Goal: Task Accomplishment & Management: Manage account settings

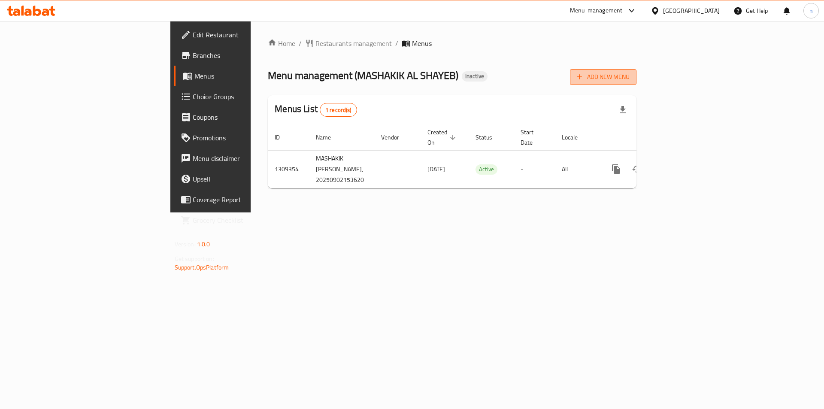
click at [584, 76] on icon "button" at bounding box center [579, 77] width 9 height 9
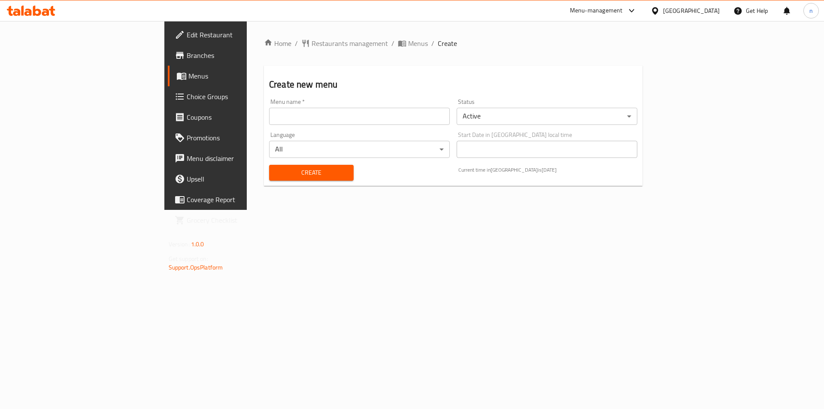
click at [312, 120] on input "text" at bounding box center [359, 116] width 181 height 17
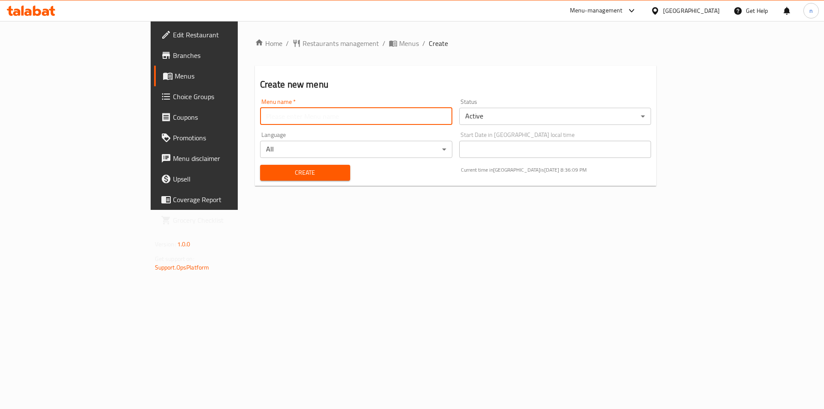
type input "nourhan 2/9"
click at [267, 171] on span "Create" at bounding box center [305, 172] width 76 height 11
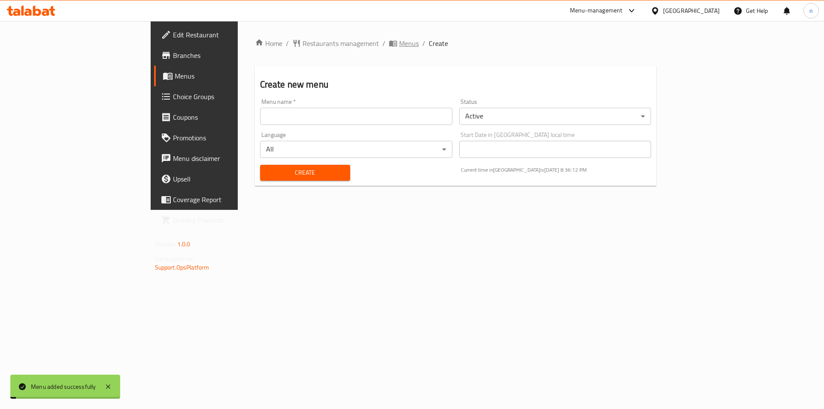
click at [399, 48] on span "Menus" at bounding box center [409, 43] width 20 height 10
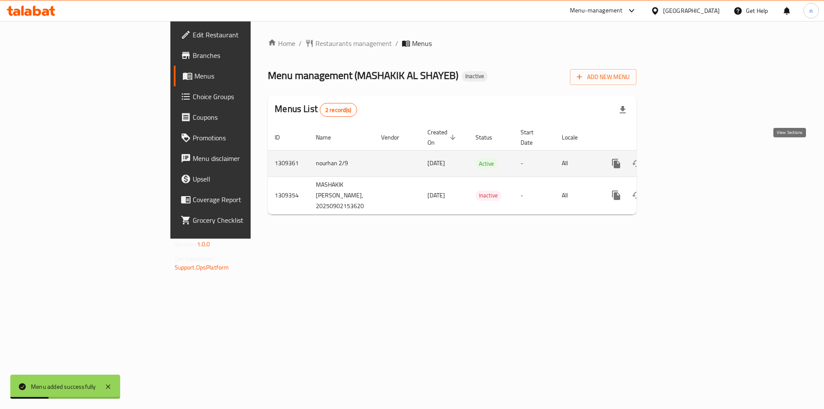
click at [683, 158] on icon "enhanced table" at bounding box center [678, 163] width 10 height 10
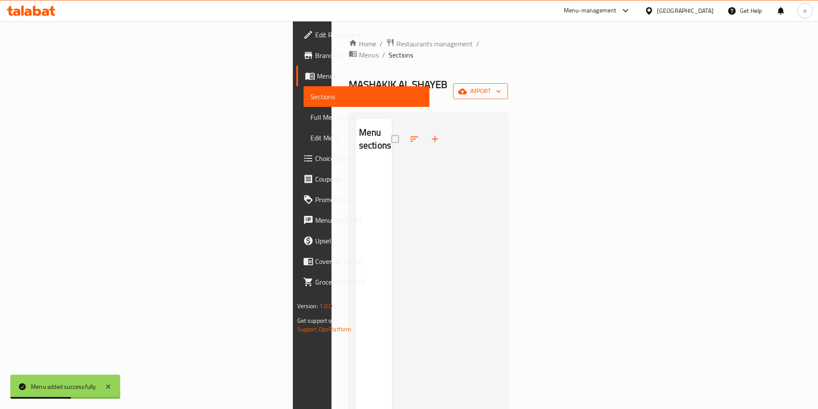
click at [501, 86] on span "import" at bounding box center [480, 91] width 41 height 11
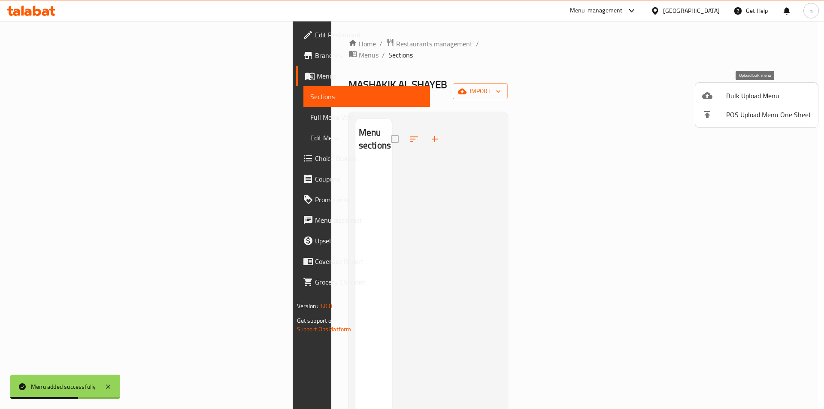
click at [722, 90] on li "Bulk Upload Menu" at bounding box center [756, 95] width 123 height 19
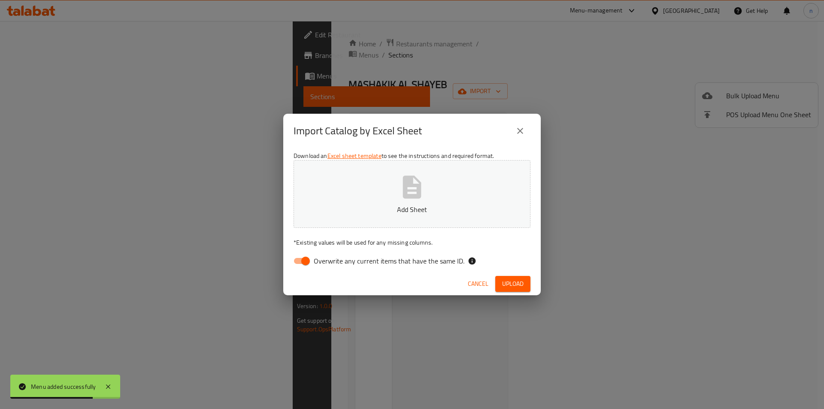
click at [301, 258] on input "Overwrite any current items that have the same ID." at bounding box center [305, 261] width 49 height 16
checkbox input "false"
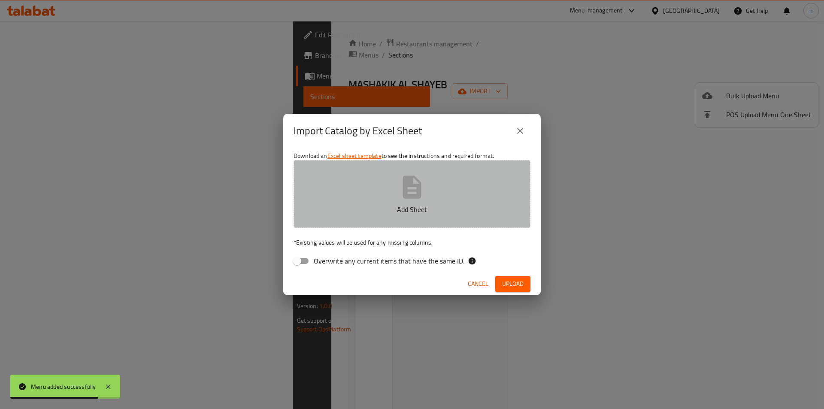
click at [369, 212] on p "Add Sheet" at bounding box center [412, 209] width 210 height 10
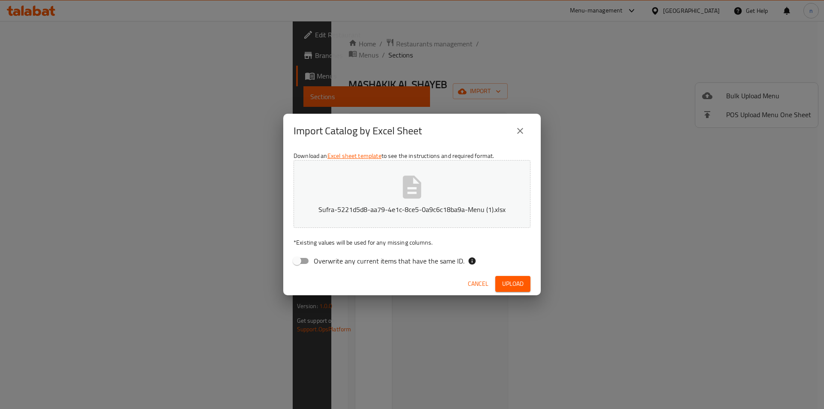
click at [527, 287] on button "Upload" at bounding box center [512, 284] width 35 height 16
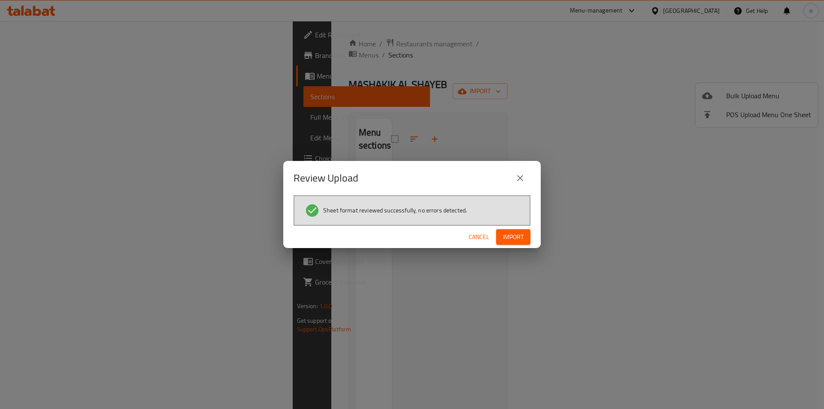
click at [501, 239] on button "Import" at bounding box center [513, 237] width 34 height 16
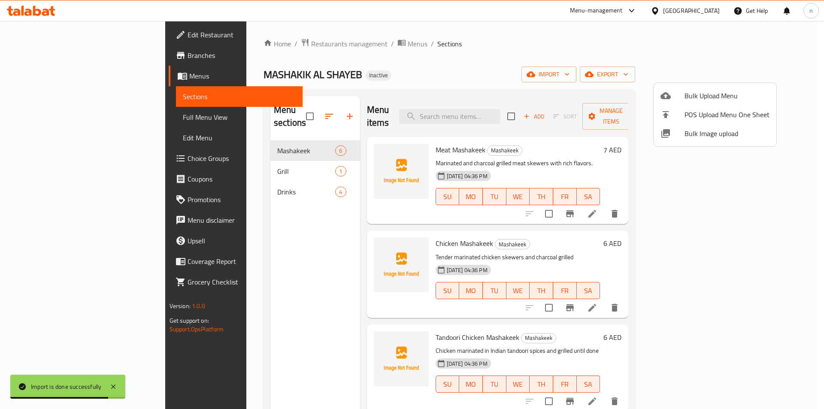
click at [56, 164] on div at bounding box center [412, 204] width 824 height 409
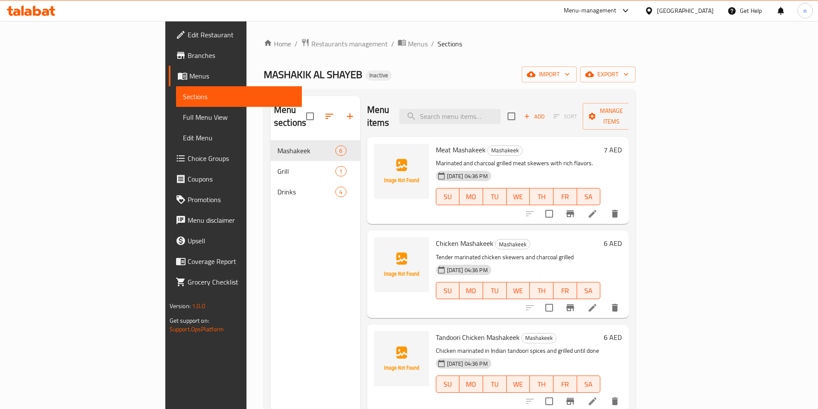
click at [188, 161] on span "Choice Groups" at bounding box center [241, 158] width 107 height 10
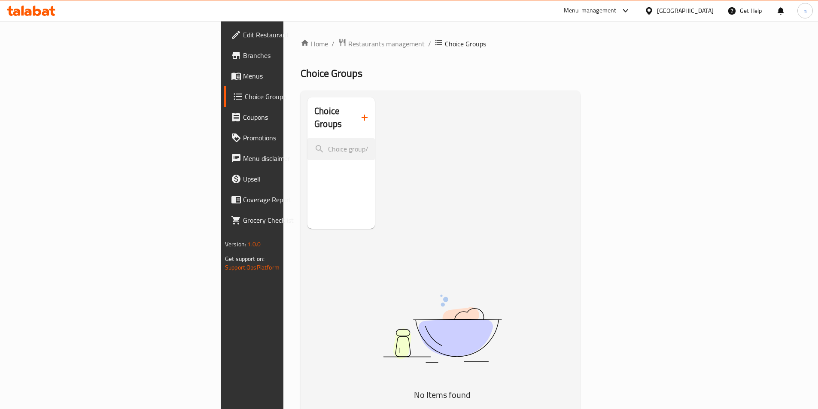
click at [354, 110] on button "button" at bounding box center [364, 117] width 21 height 21
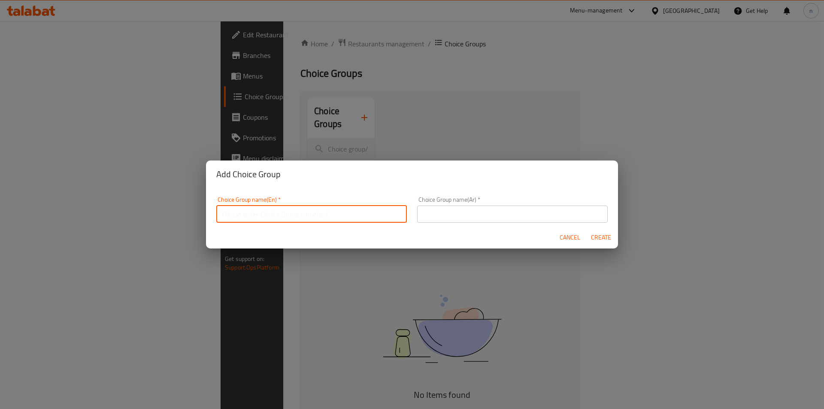
click at [240, 217] on input "text" at bounding box center [311, 214] width 191 height 17
click at [295, 213] on input "text" at bounding box center [311, 214] width 191 height 17
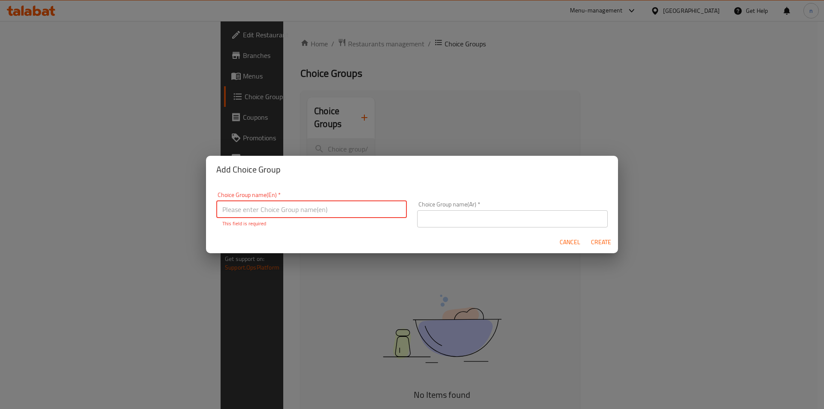
click at [269, 211] on input "text" at bounding box center [311, 209] width 191 height 17
paste input "Your Choice Of:"
type input "Your Choice Of:"
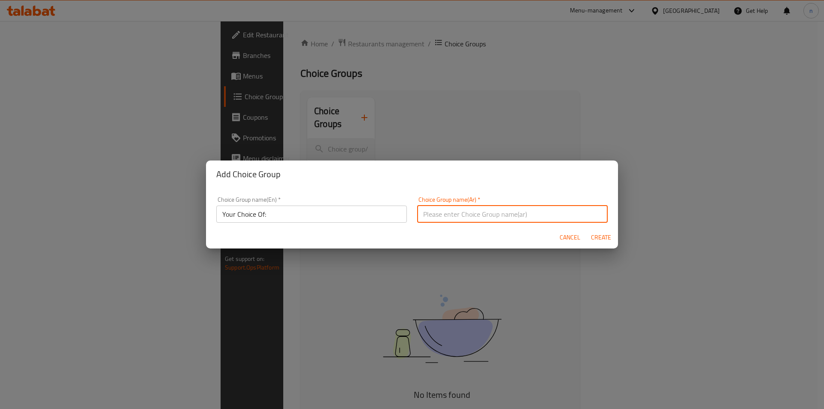
click at [473, 214] on input "text" at bounding box center [512, 214] width 191 height 17
paste input "إختيارك من:"
type input "إختيارك من:"
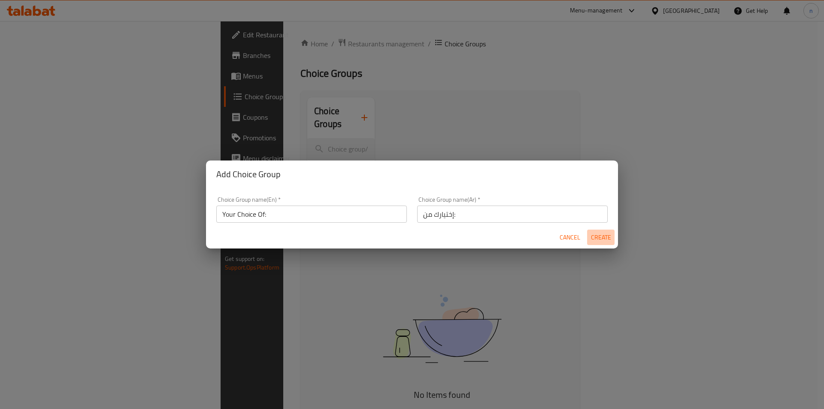
click at [596, 236] on span "Create" at bounding box center [601, 237] width 21 height 11
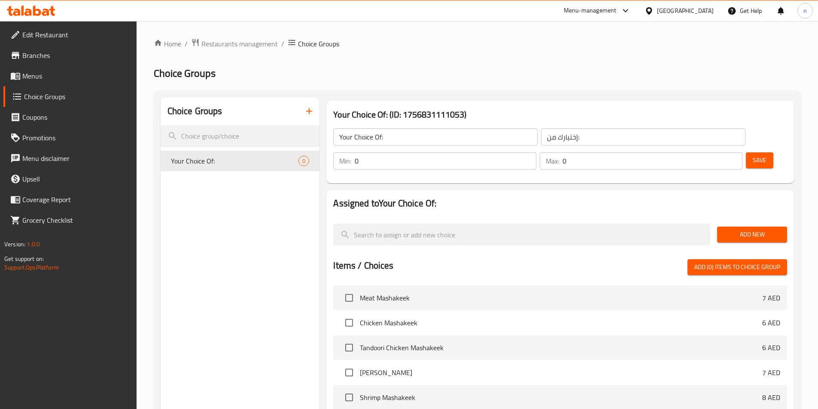
click at [536, 152] on input "0" at bounding box center [445, 160] width 181 height 17
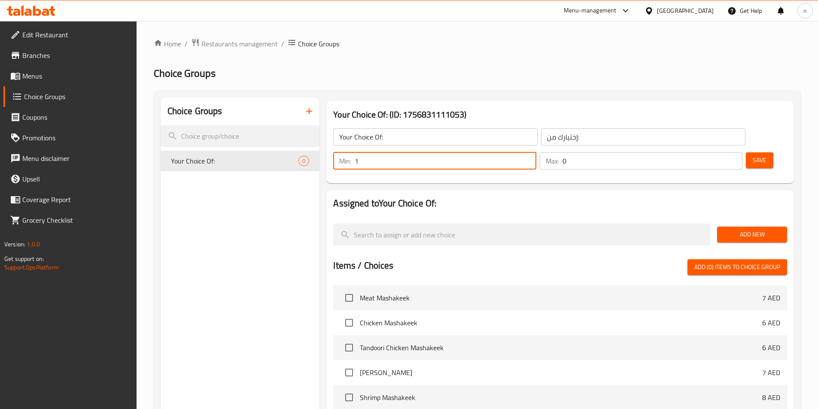
type input "1"
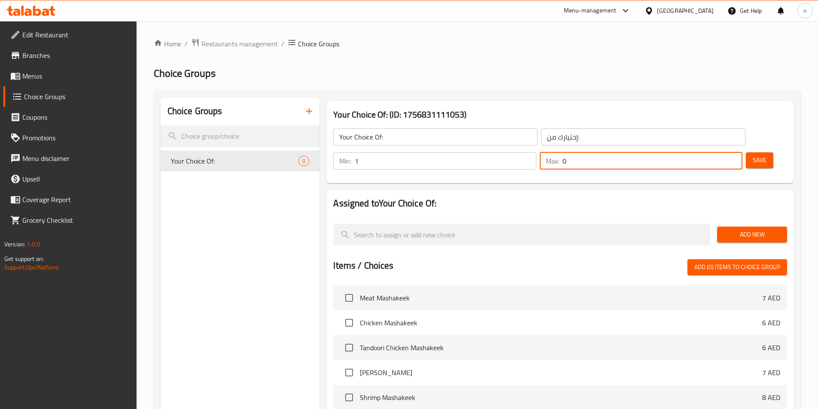
click at [709, 152] on input "0" at bounding box center [652, 160] width 180 height 17
type input "1"
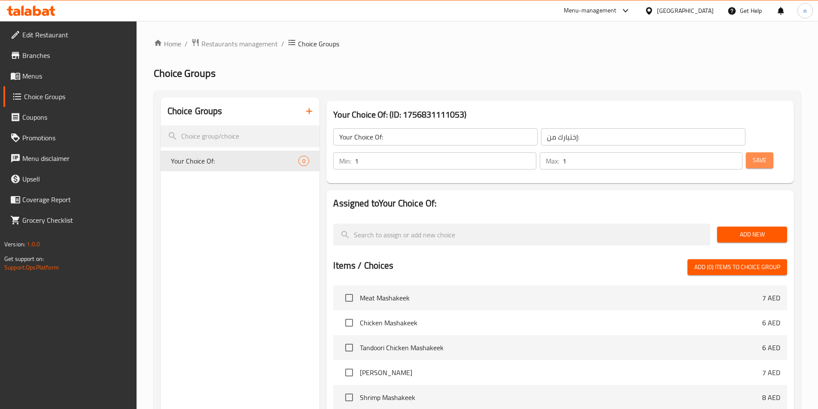
click at [753, 155] on span "Save" at bounding box center [760, 160] width 14 height 11
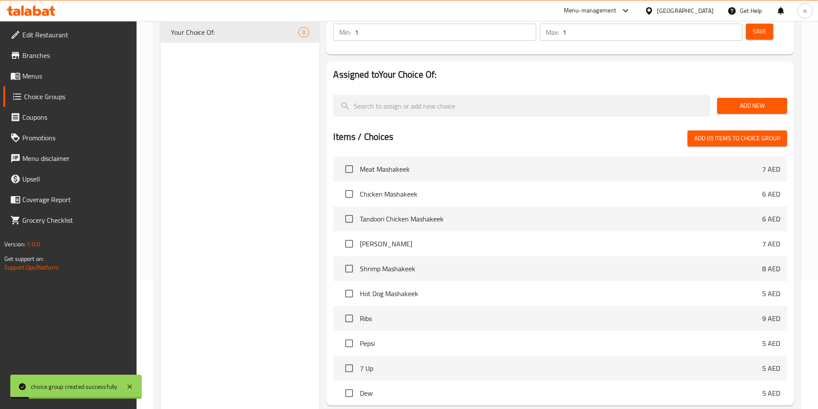
scroll to position [86, 0]
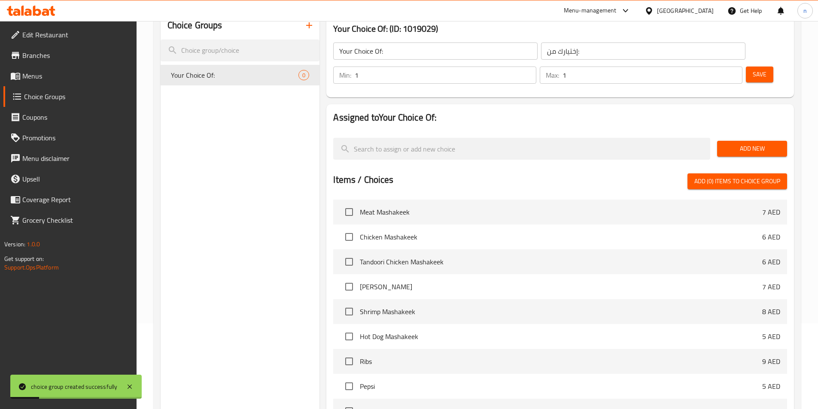
click at [742, 143] on span "Add New" at bounding box center [752, 148] width 56 height 11
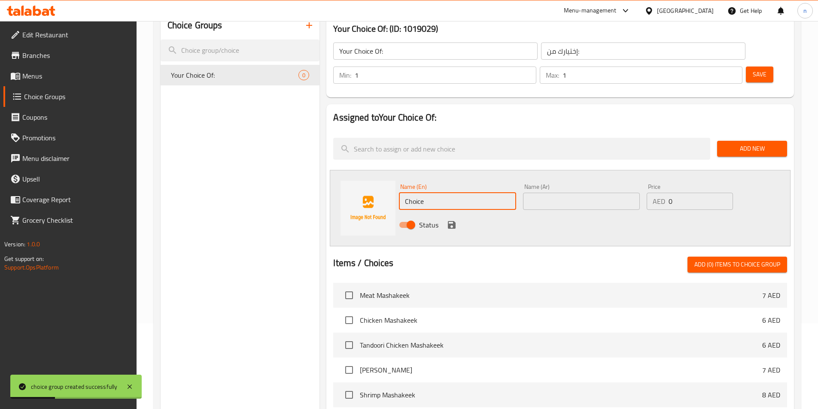
click at [440, 193] on input "Choice" at bounding box center [457, 201] width 117 height 17
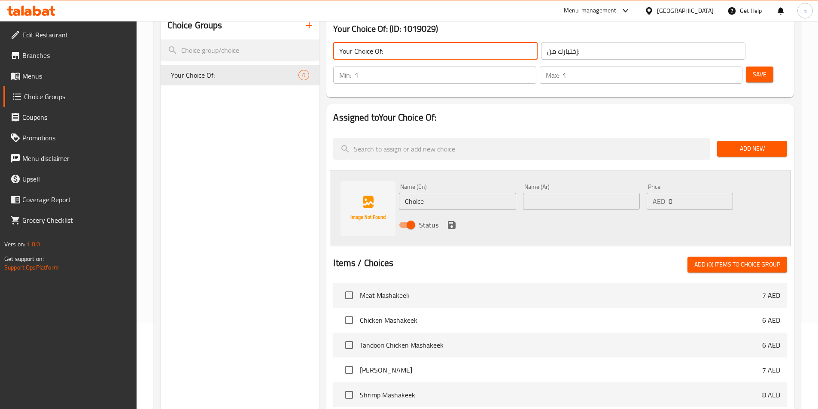
click at [382, 53] on input "Your Choice Of:" at bounding box center [435, 51] width 204 height 17
click at [395, 53] on input "Your Choice Of Saues:" at bounding box center [435, 51] width 204 height 17
paste input "ce"
type input "Your Choice Of Sauce:"
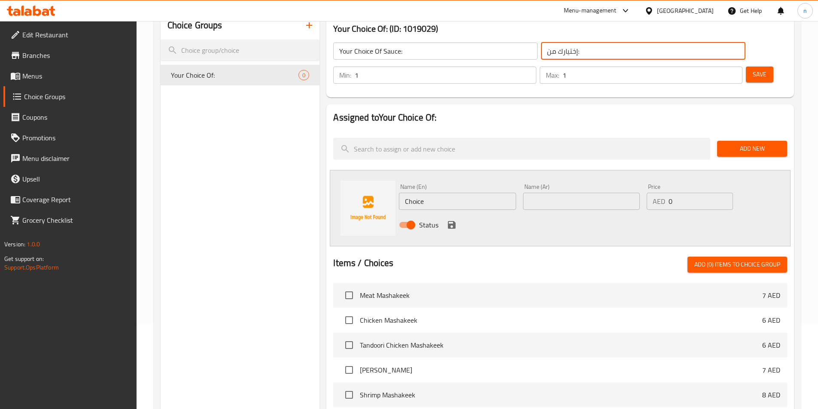
click at [541, 53] on input "إختيارك من:" at bounding box center [643, 51] width 204 height 17
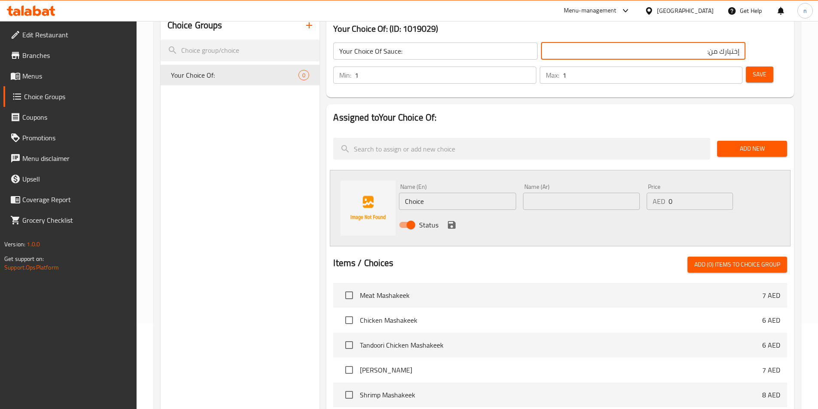
click at [582, 51] on input "إختيارك من:" at bounding box center [643, 51] width 204 height 17
click at [594, 52] on input "إختيارك من:" at bounding box center [643, 51] width 204 height 17
type input "إختيارك من الصوص:"
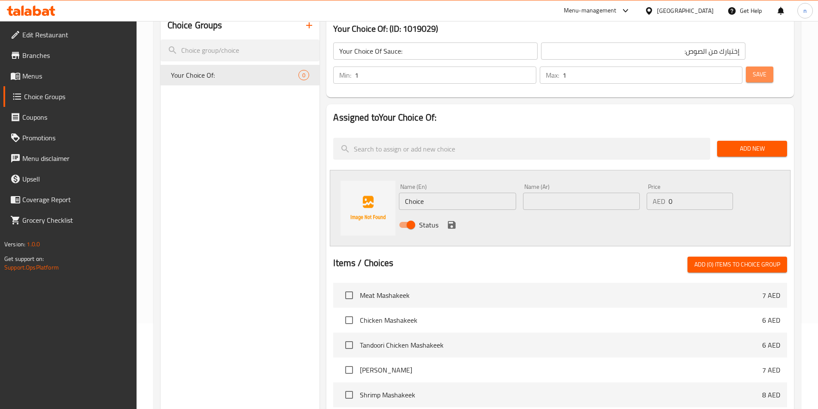
click at [753, 69] on span "Save" at bounding box center [760, 74] width 14 height 11
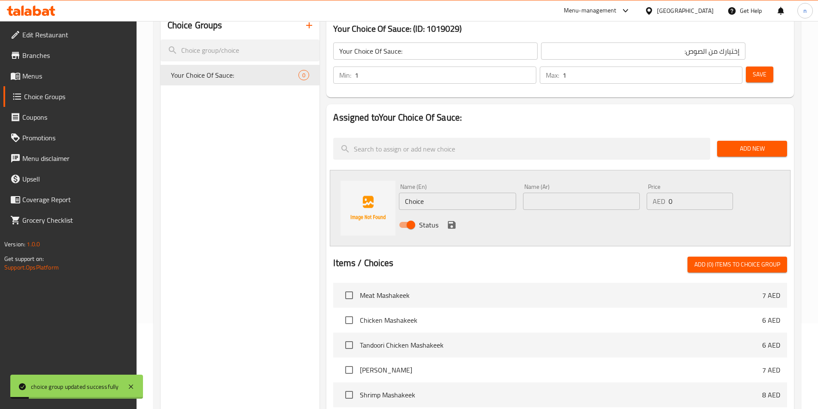
click at [434, 193] on input "Choice" at bounding box center [457, 201] width 117 height 17
type input "ٍ"
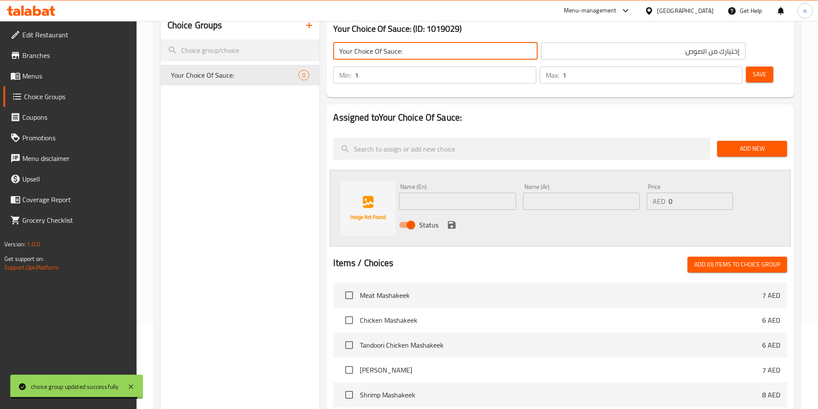
click at [391, 54] on input "Your Choice Of Sauce:" at bounding box center [435, 51] width 204 height 17
click at [431, 188] on div "Name (En) Name (En)" at bounding box center [457, 196] width 124 height 33
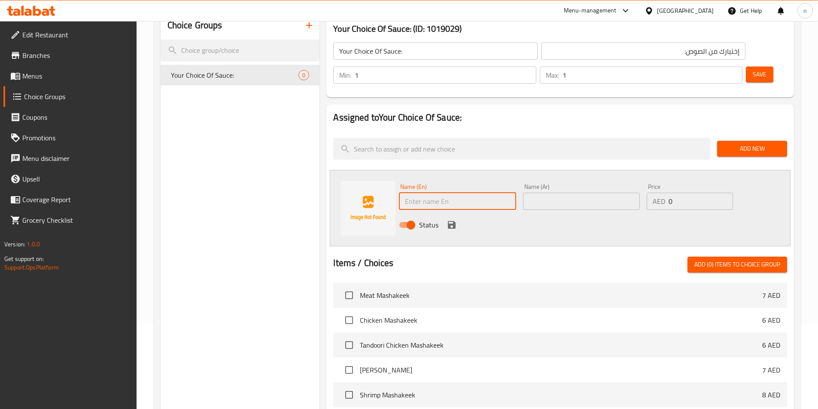
click at [422, 193] on input "text" at bounding box center [457, 201] width 117 height 17
paste input "Sauce"
type input "Sauce Reglaur"
drag, startPoint x: 521, startPoint y: 182, endPoint x: 541, endPoint y: 180, distance: 19.4
click at [527, 182] on div "Name (Ar) Name (Ar)" at bounding box center [581, 196] width 124 height 33
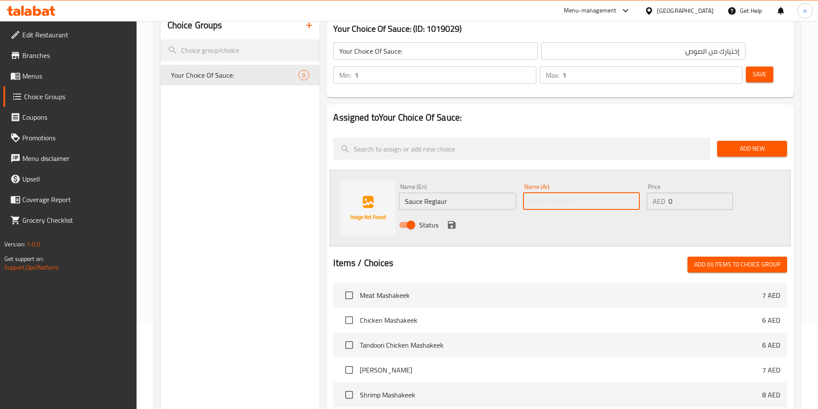
click at [542, 193] on input "text" at bounding box center [581, 201] width 117 height 17
type input "w"
click at [542, 193] on input "صوص غادي" at bounding box center [581, 201] width 117 height 17
click at [539, 193] on input "صوص غادي" at bounding box center [581, 201] width 117 height 17
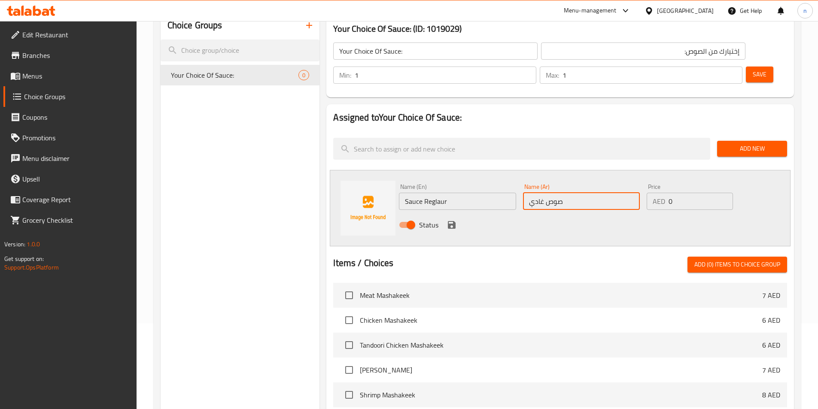
click at [542, 193] on input "صوص غادي" at bounding box center [581, 201] width 117 height 17
click at [539, 193] on input "صوص غادي" at bounding box center [581, 201] width 117 height 17
click at [538, 193] on input "صوص عادي" at bounding box center [581, 201] width 117 height 17
type input "صوص عادي"
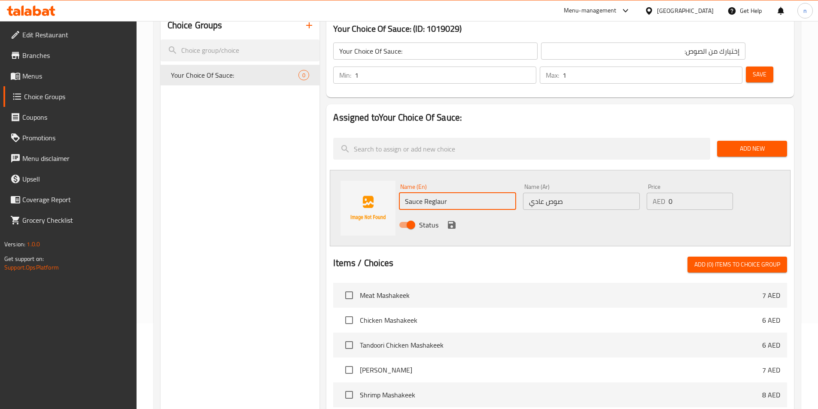
click at [440, 193] on input "Sauce Reglaur" at bounding box center [457, 201] width 117 height 17
paste input "ular"
type input "Sauce Regular"
click at [444, 213] on div "Status" at bounding box center [581, 224] width 372 height 23
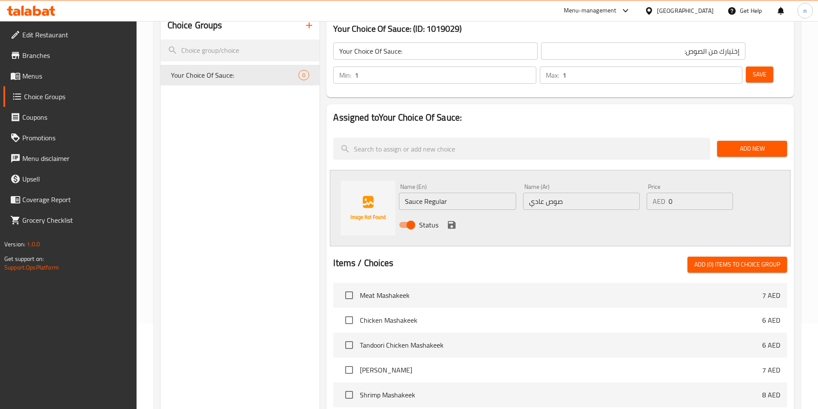
click at [448, 221] on icon "save" at bounding box center [452, 225] width 8 height 8
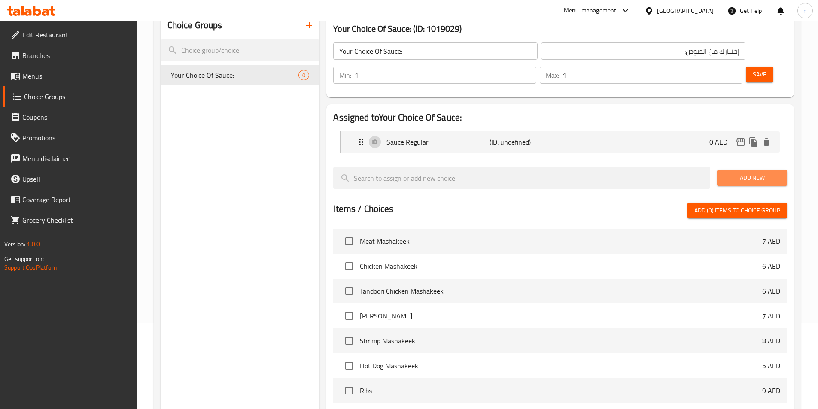
click at [749, 173] on span "Add New" at bounding box center [752, 178] width 56 height 11
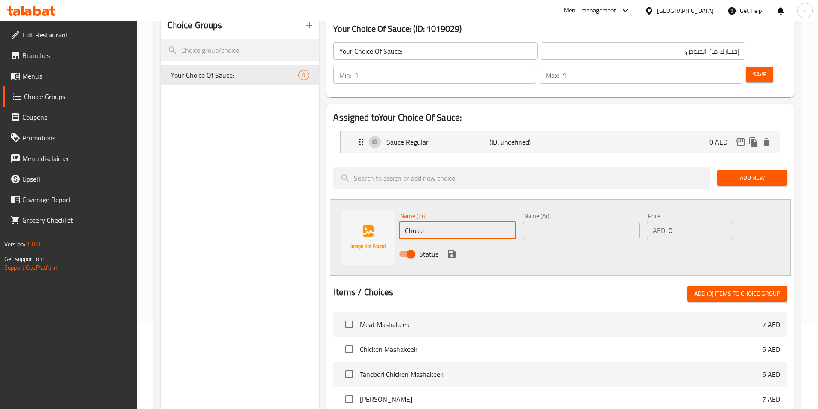
click at [452, 222] on input "Choice" at bounding box center [457, 230] width 117 height 17
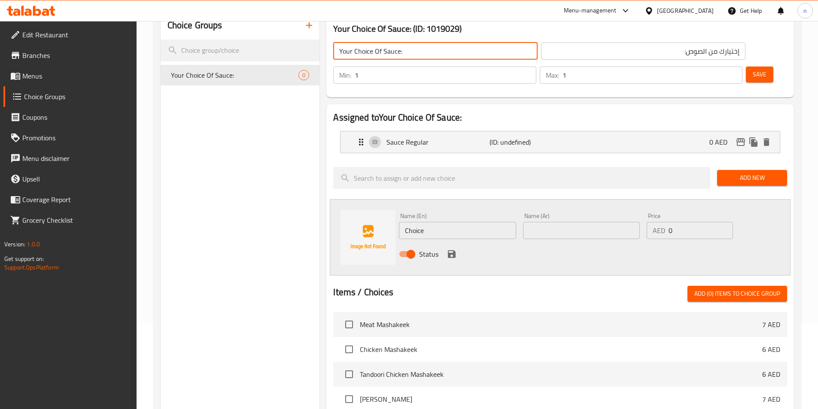
click at [393, 51] on input "Your Choice Of Sauce:" at bounding box center [435, 51] width 204 height 17
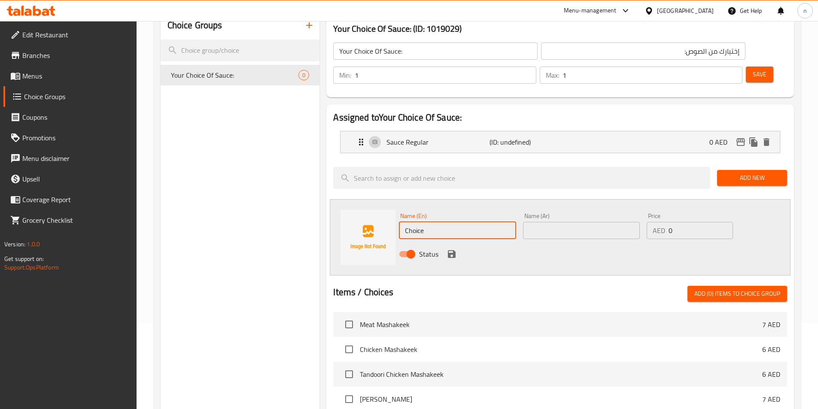
click at [418, 222] on input "Choice" at bounding box center [457, 230] width 117 height 17
paste input "Sau"
click at [595, 131] on div "Sauce Regular (ID: undefined) 0 AED" at bounding box center [562, 141] width 413 height 21
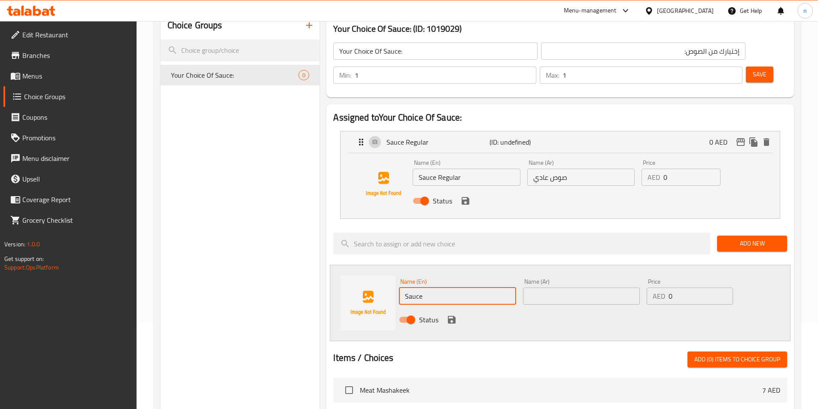
type input "Sauce"
click at [451, 169] on input "Sauce Regular" at bounding box center [466, 177] width 107 height 17
click at [419, 169] on input "Sauce" at bounding box center [466, 177] width 107 height 17
paste input "Regular"
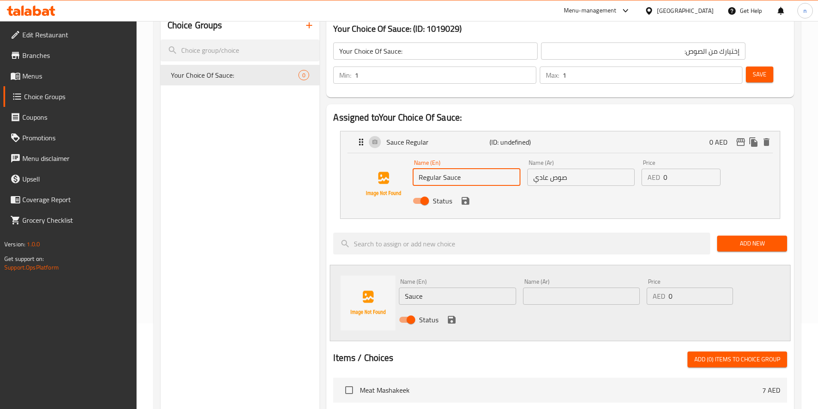
click at [462, 197] on icon "save" at bounding box center [466, 201] width 8 height 8
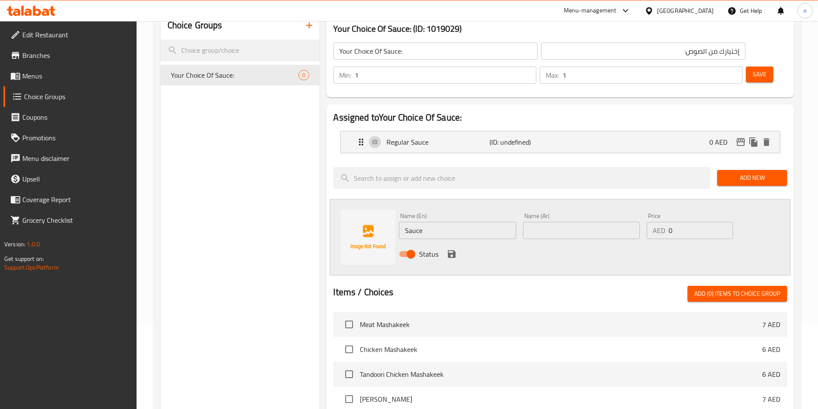
type input "Regular Sauce"
click at [402, 222] on input "Sauce" at bounding box center [457, 230] width 117 height 17
paste input "Spicy"
type input "Spicy Sauce"
click at [546, 222] on input "text" at bounding box center [581, 230] width 117 height 17
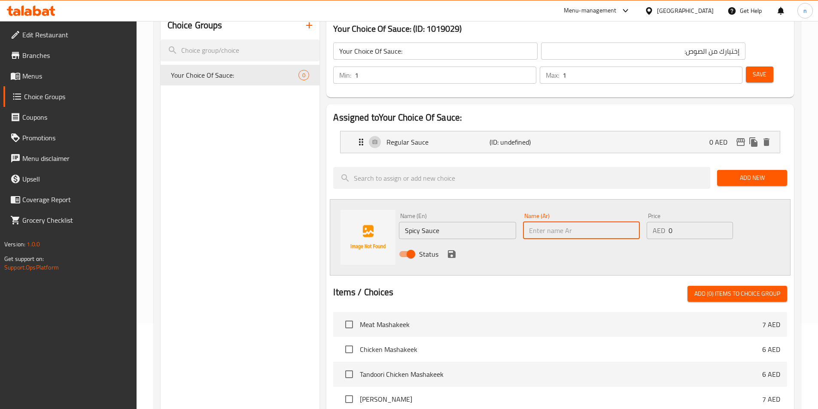
click at [541, 222] on input "text" at bounding box center [581, 230] width 117 height 17
paste input "صوص سبايسي"
type input "صوص سبايسي"
click at [451, 249] on icon "save" at bounding box center [451, 254] width 10 height 10
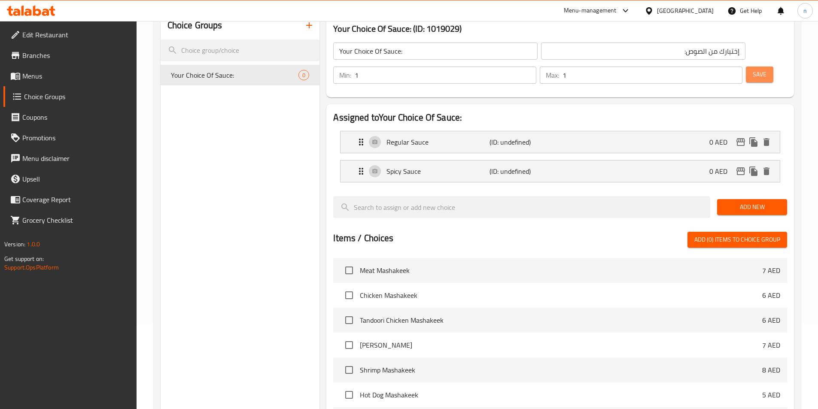
click at [753, 67] on button "Save" at bounding box center [759, 75] width 27 height 16
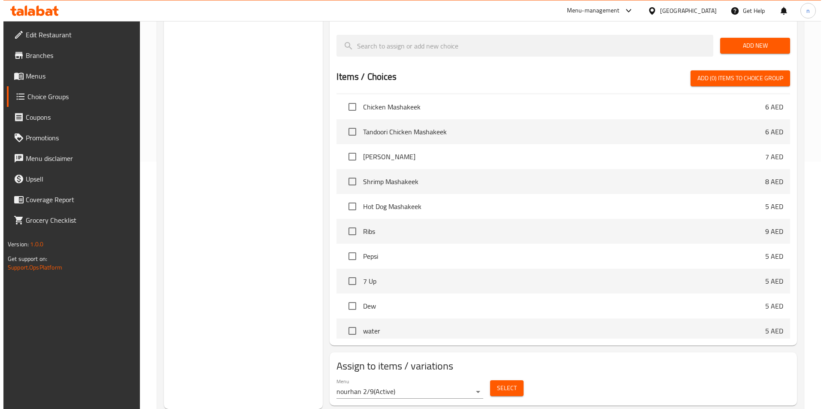
scroll to position [35, 0]
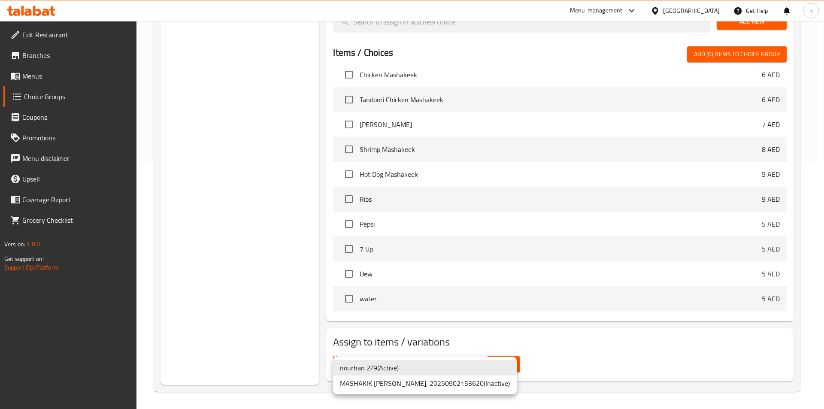
click at [504, 366] on div at bounding box center [412, 204] width 824 height 409
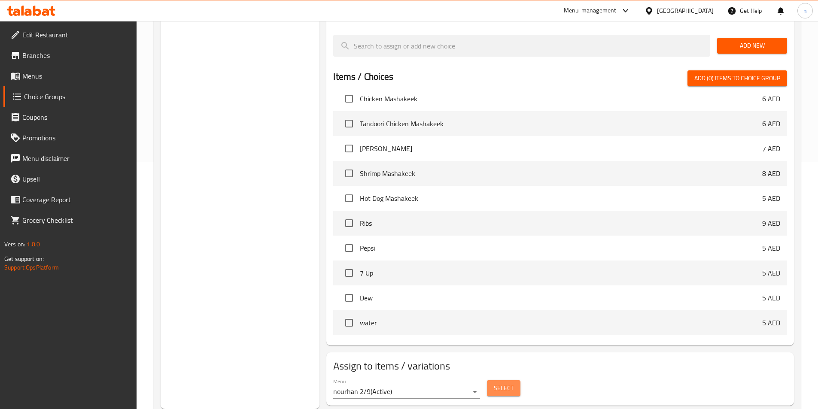
click at [504, 383] on span "Select" at bounding box center [504, 388] width 20 height 11
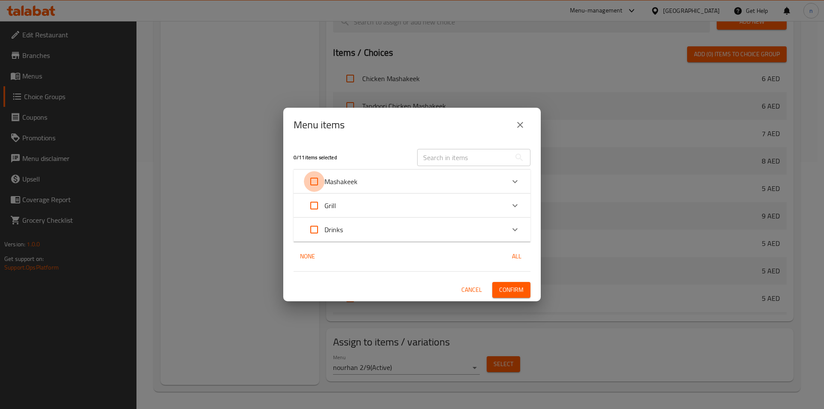
click at [315, 180] on input "Expand" at bounding box center [314, 181] width 21 height 21
checkbox input "true"
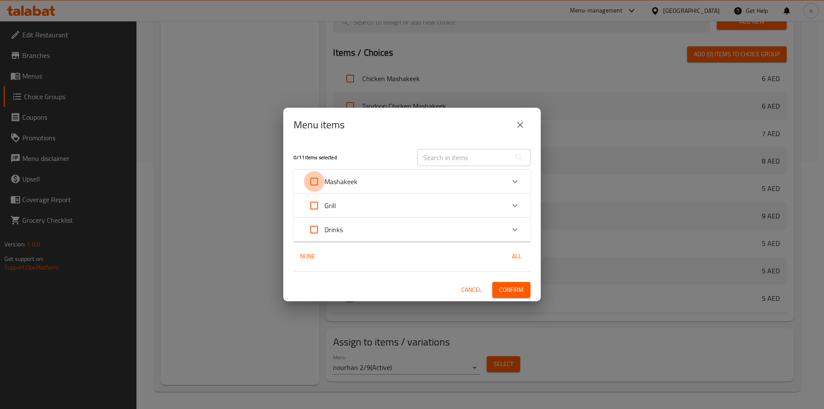
checkbox input "true"
click at [317, 205] on input "Expand" at bounding box center [314, 205] width 21 height 21
checkbox input "true"
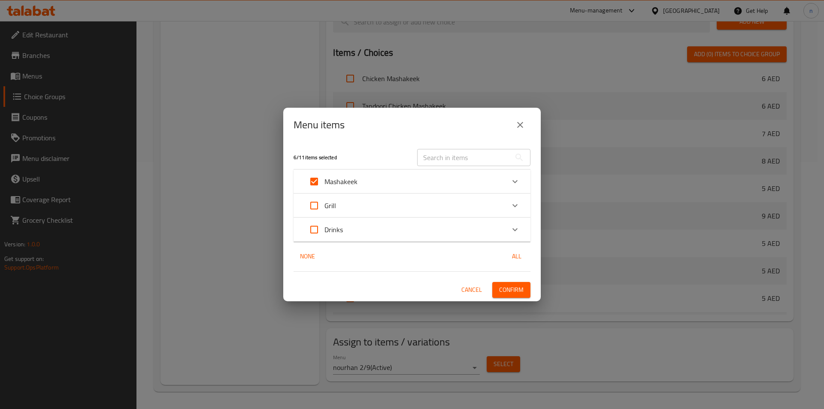
checkbox input "true"
click at [384, 185] on div "Mashakeek" at bounding box center [404, 181] width 201 height 21
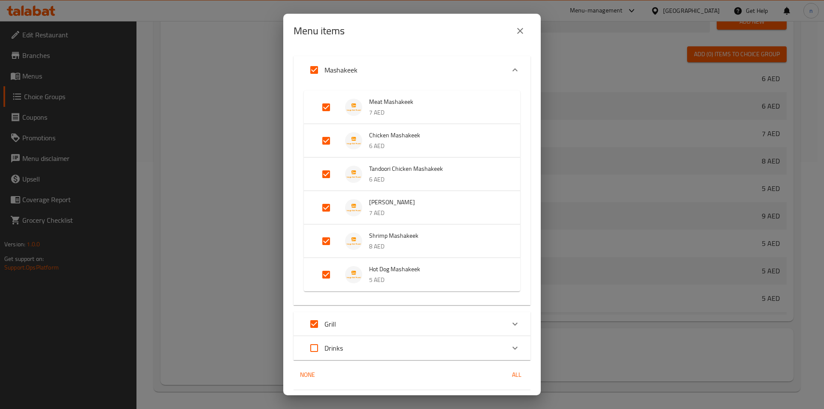
scroll to position [50, 0]
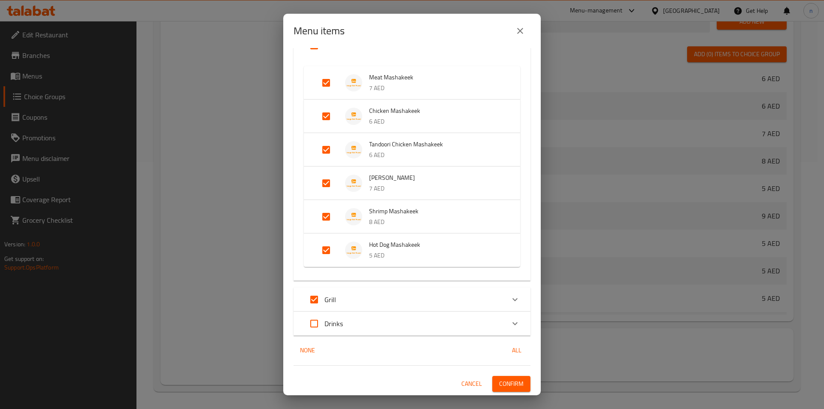
click at [394, 304] on div "Grill" at bounding box center [404, 299] width 201 height 21
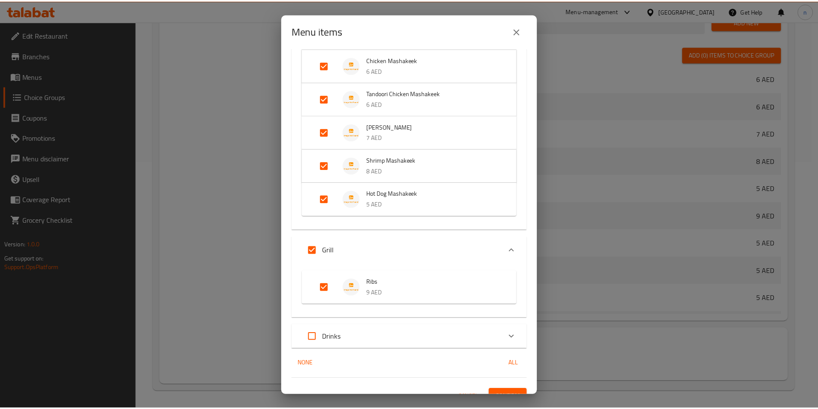
scroll to position [115, 0]
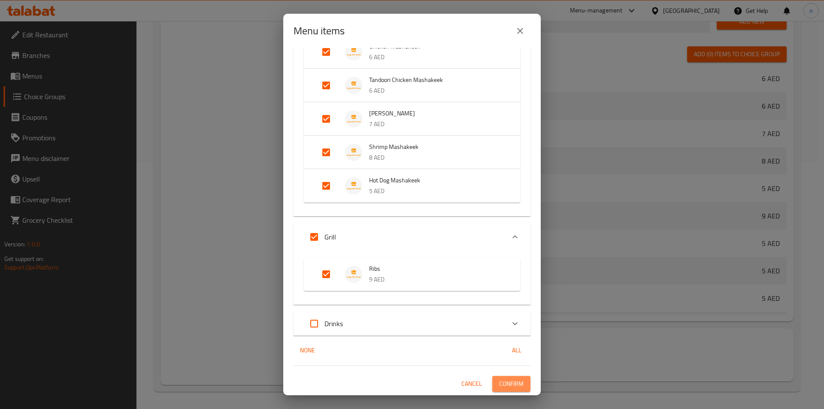
click at [499, 381] on span "Confirm" at bounding box center [511, 384] width 24 height 11
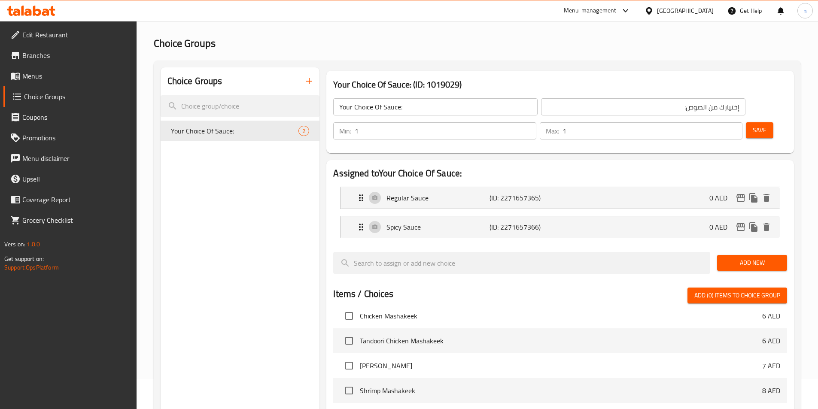
scroll to position [0, 0]
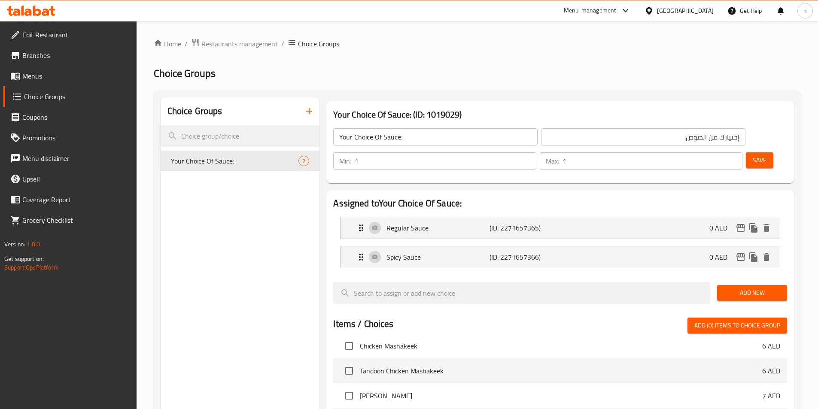
click at [50, 72] on span "Menus" at bounding box center [75, 76] width 107 height 10
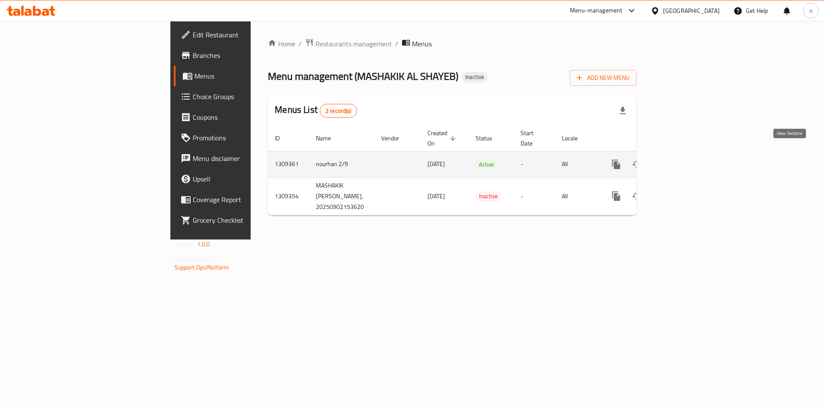
click at [689, 154] on link "enhanced table" at bounding box center [678, 164] width 21 height 21
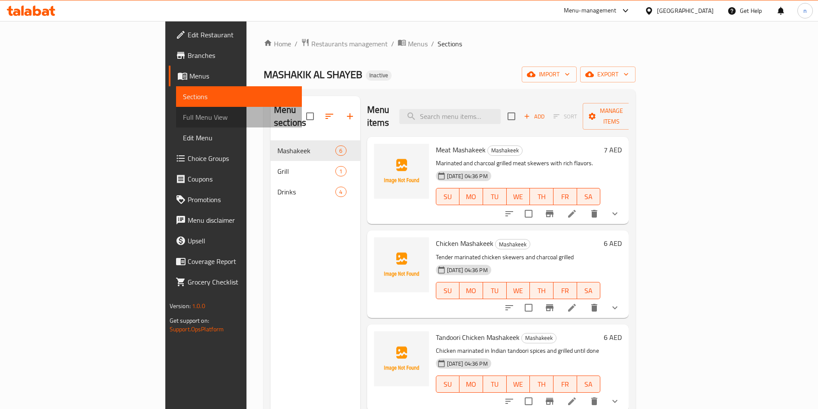
click at [176, 122] on link "Full Menu View" at bounding box center [239, 117] width 126 height 21
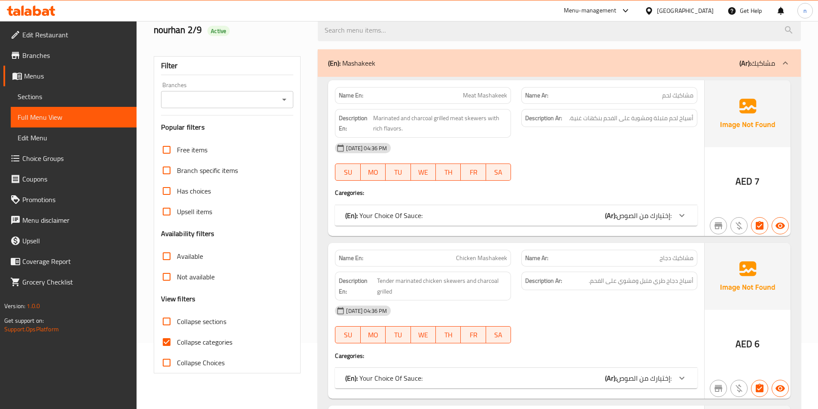
scroll to position [172, 0]
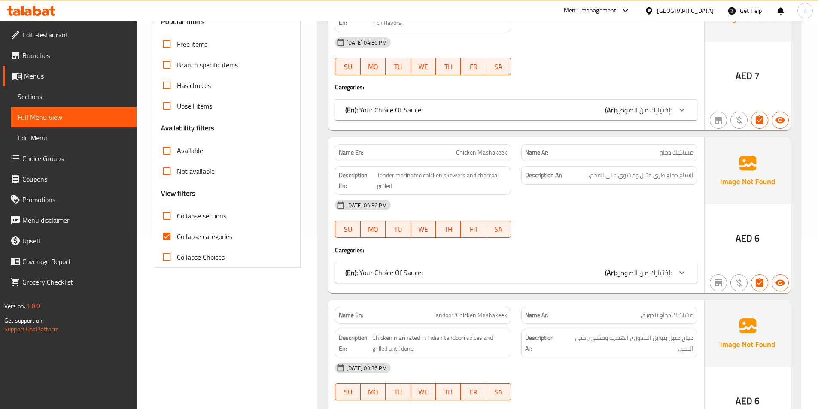
click at [168, 237] on input "Collapse categories" at bounding box center [166, 236] width 21 height 21
checkbox input "false"
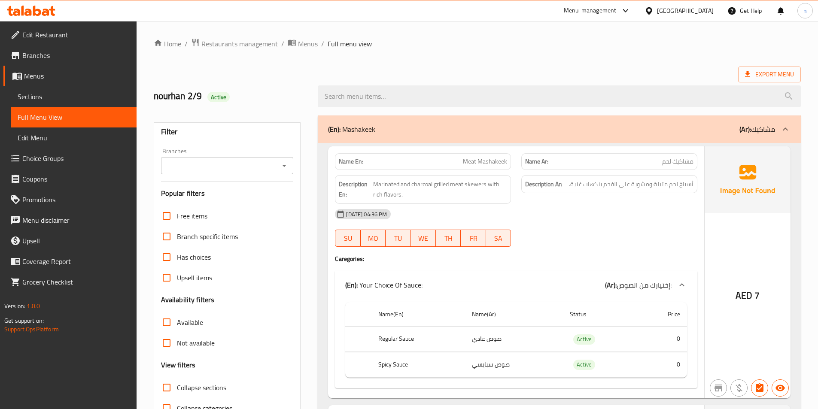
scroll to position [43, 0]
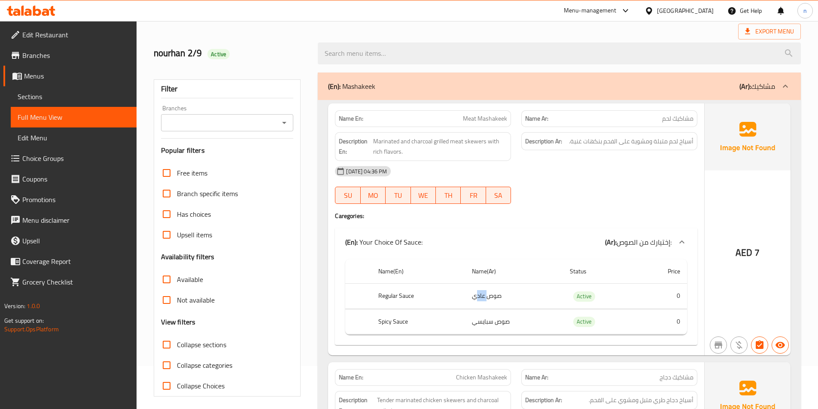
drag, startPoint x: 476, startPoint y: 295, endPoint x: 489, endPoint y: 300, distance: 14.0
click at [489, 300] on td "صوص عادي" at bounding box center [514, 296] width 98 height 25
click at [469, 306] on td "صوص عادي" at bounding box center [514, 296] width 98 height 25
drag, startPoint x: 467, startPoint y: 298, endPoint x: 509, endPoint y: 303, distance: 42.0
click at [509, 303] on td "صوص عادي" at bounding box center [514, 296] width 98 height 25
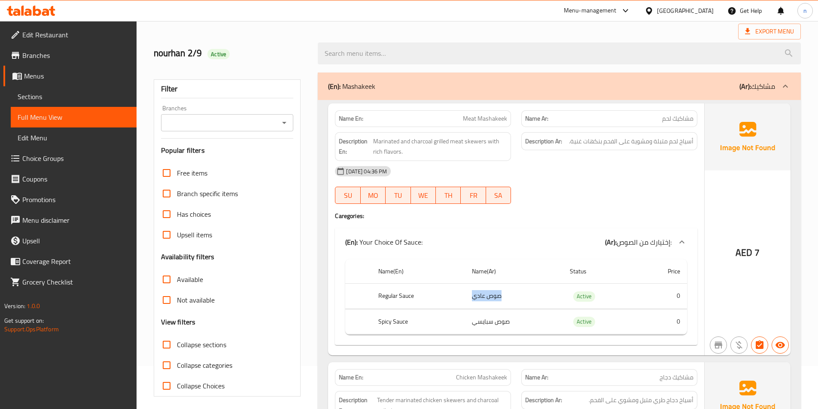
copy td "صوص عادي"
click at [519, 236] on div "(En): Your Choice Of Sauce: (Ar): إختيارك من الصوص:" at bounding box center [516, 241] width 362 height 27
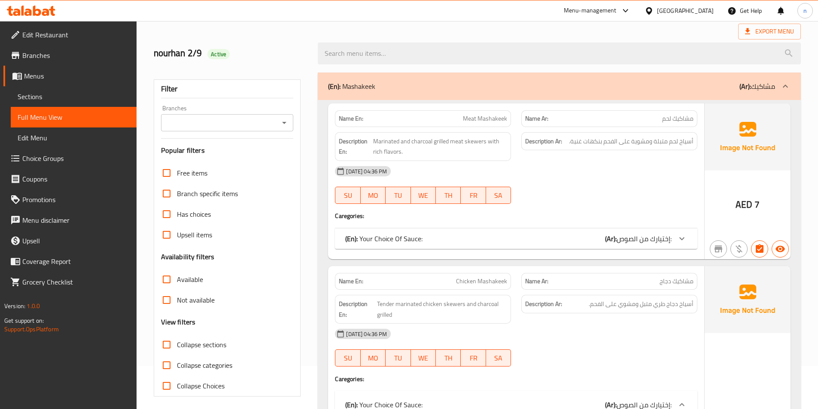
click at [614, 203] on div at bounding box center [609, 204] width 186 height 10
click at [531, 244] on div "(En): Your Choice Of Sauce: (Ar): إختيارك من الصوص:" at bounding box center [508, 239] width 326 height 10
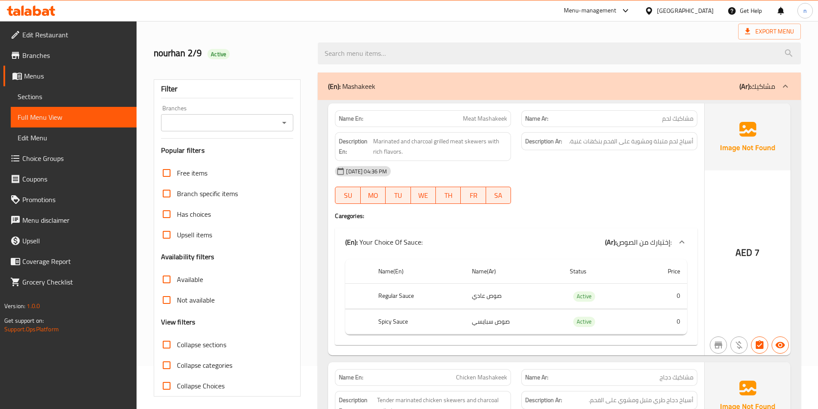
click at [384, 295] on th "Regular Sauce" at bounding box center [418, 296] width 94 height 25
copy th "Regular Sauce"
click at [459, 267] on th "Name(En)" at bounding box center [418, 271] width 94 height 24
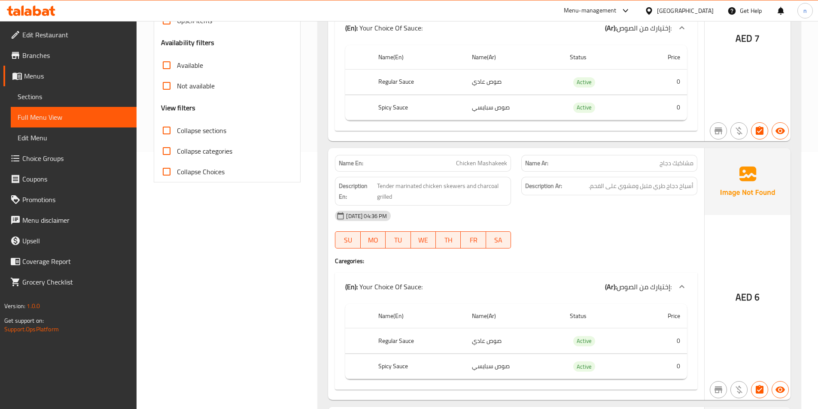
scroll to position [258, 0]
click at [72, 153] on span "Choice Groups" at bounding box center [75, 158] width 107 height 10
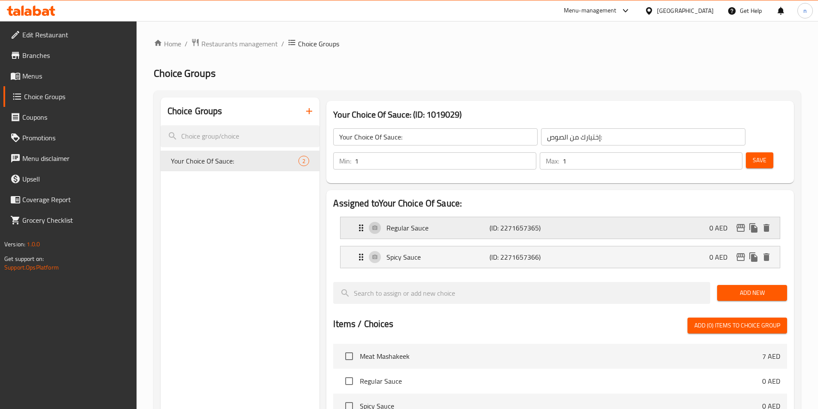
click at [462, 223] on p "Regular Sauce" at bounding box center [437, 228] width 103 height 10
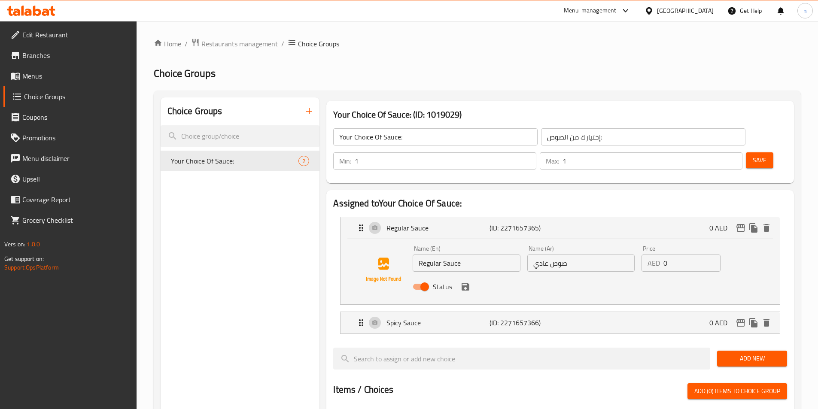
click at [432, 255] on input "Regular Sauce" at bounding box center [466, 263] width 107 height 17
paste input "normal"
click at [462, 283] on icon "save" at bounding box center [466, 287] width 8 height 8
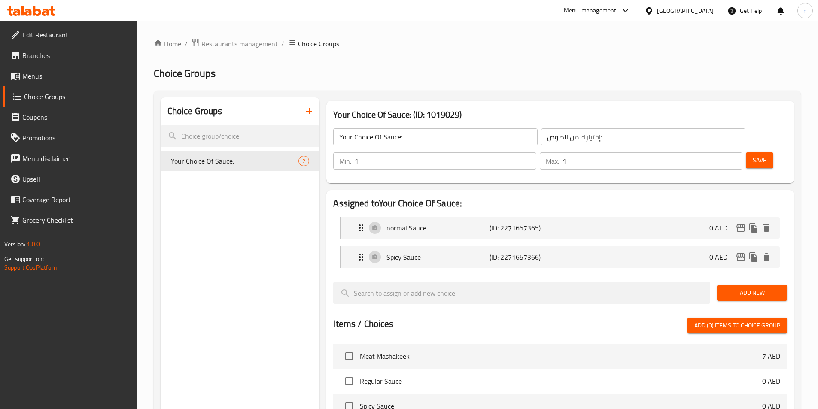
type input "normal Sauce"
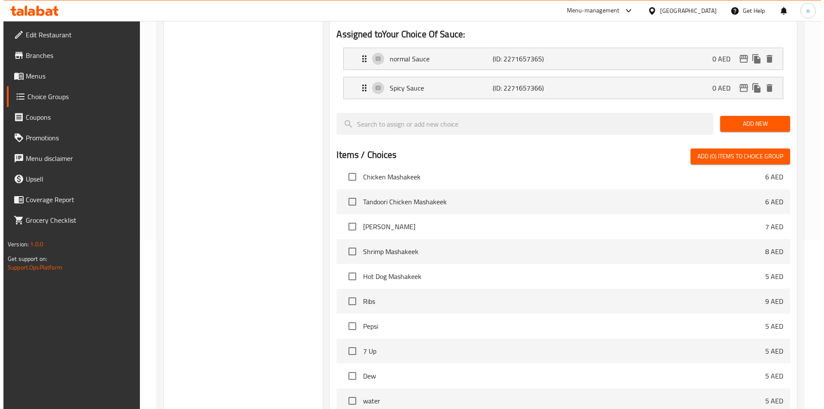
scroll to position [247, 0]
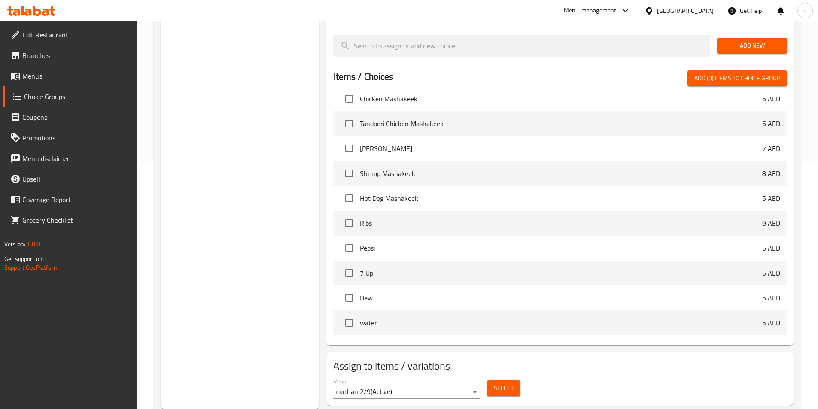
click at [500, 383] on span "Select" at bounding box center [504, 388] width 20 height 11
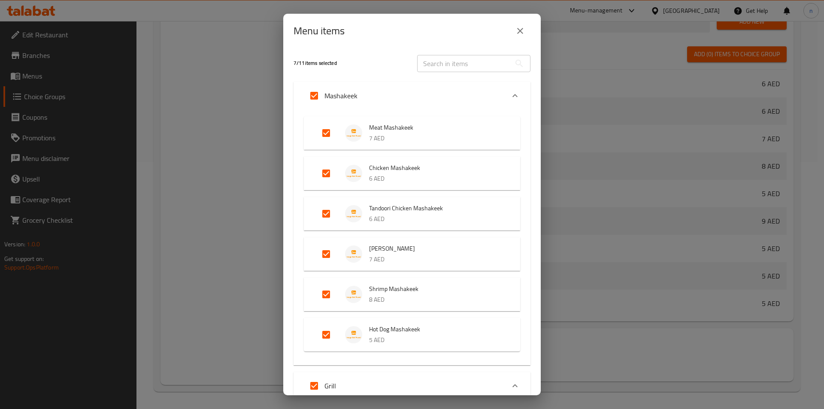
click at [318, 91] on input "Expand" at bounding box center [314, 95] width 21 height 21
checkbox input "false"
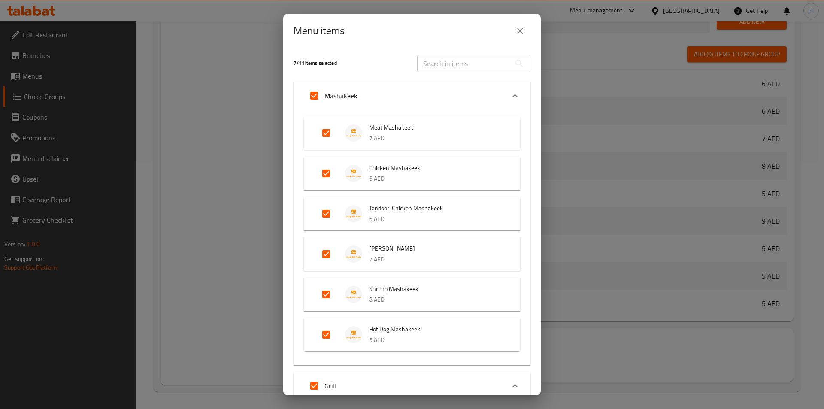
checkbox input "false"
click at [318, 94] on input "Expand" at bounding box center [314, 95] width 21 height 21
checkbox input "true"
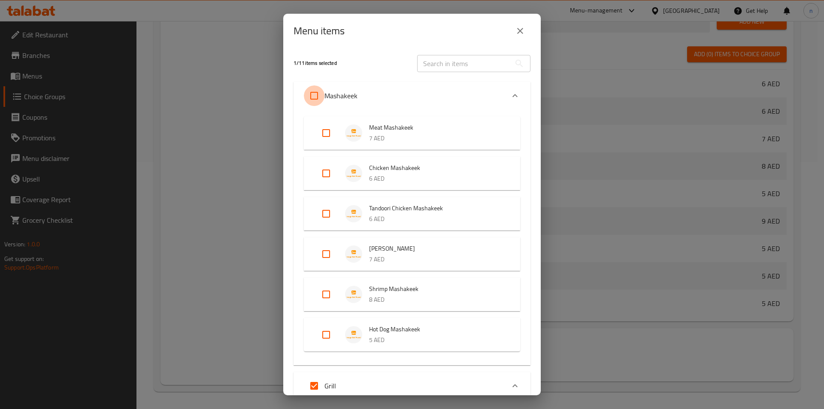
checkbox input "true"
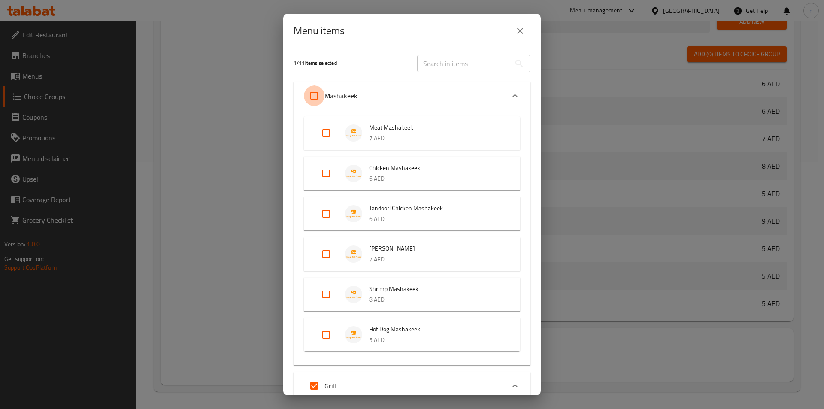
checkbox input "true"
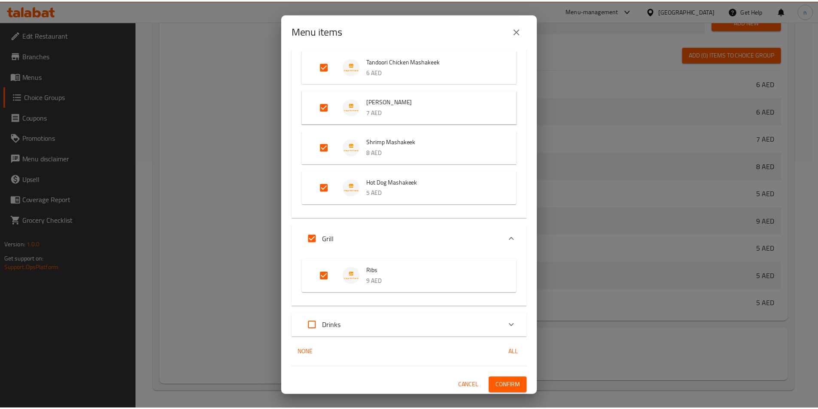
scroll to position [149, 0]
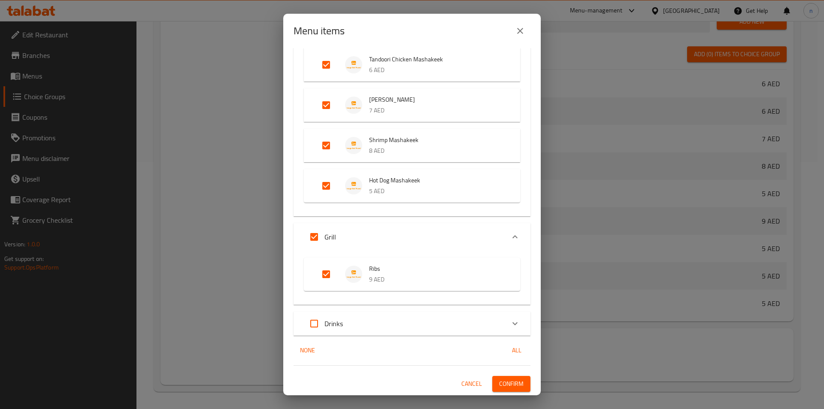
click at [317, 234] on input "Expand" at bounding box center [314, 237] width 21 height 21
checkbox input "false"
click at [317, 234] on input "Expand" at bounding box center [314, 237] width 21 height 21
checkbox input "true"
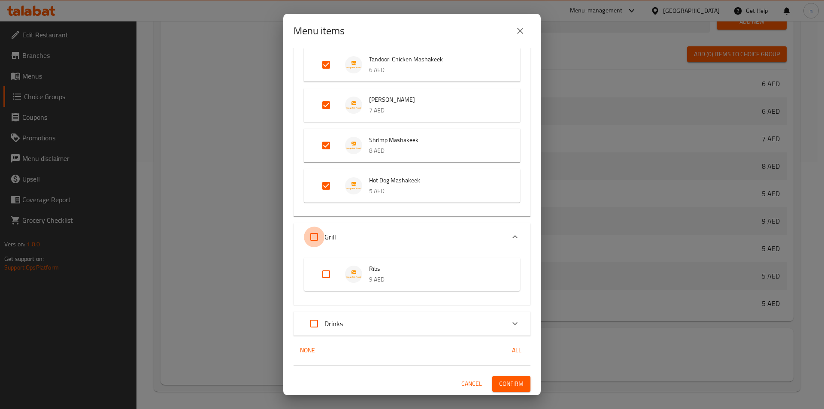
checkbox input "true"
click at [500, 388] on span "Confirm" at bounding box center [511, 384] width 24 height 11
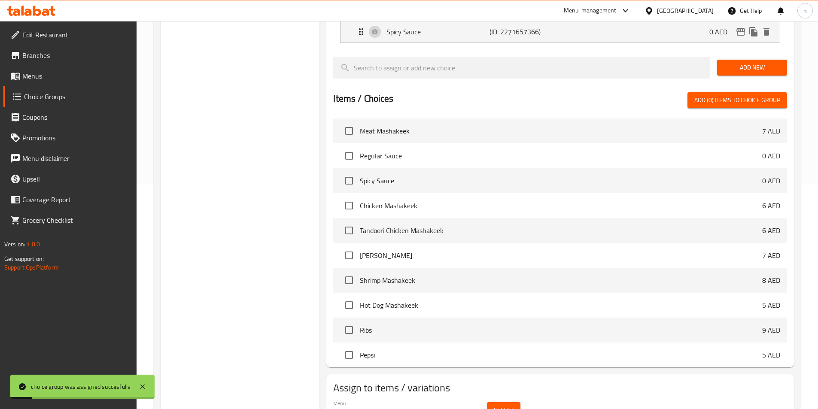
scroll to position [0, 0]
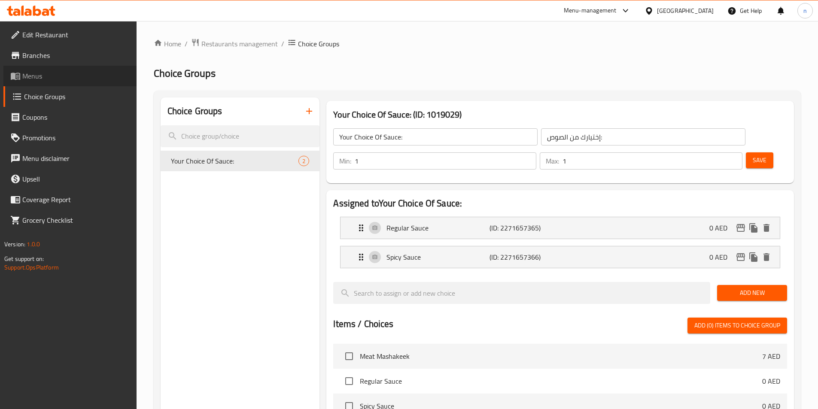
click at [70, 79] on span "Menus" at bounding box center [75, 76] width 107 height 10
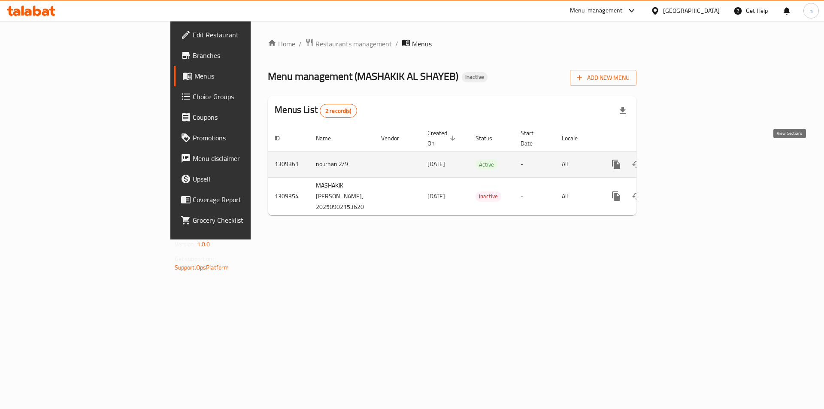
click at [689, 155] on link "enhanced table" at bounding box center [678, 164] width 21 height 21
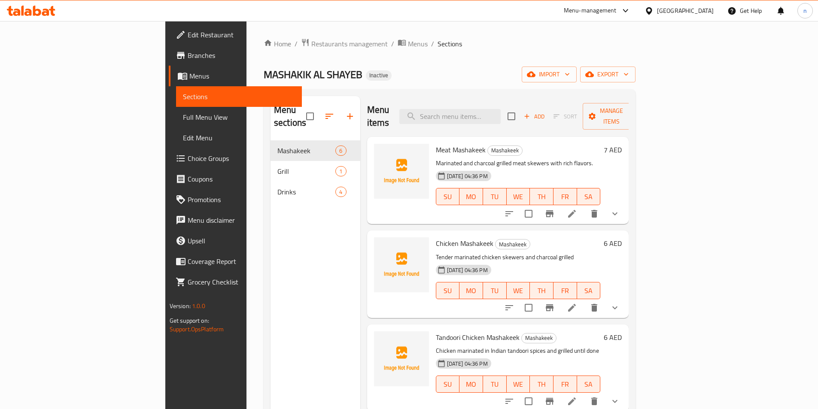
click at [183, 117] on span "Full Menu View" at bounding box center [239, 117] width 112 height 10
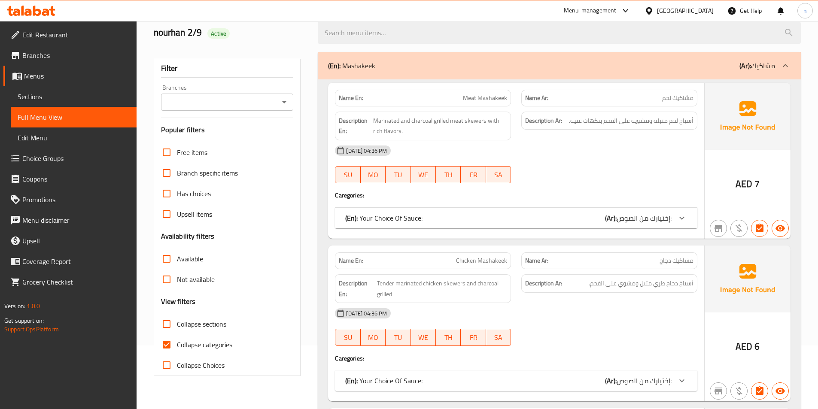
scroll to position [86, 0]
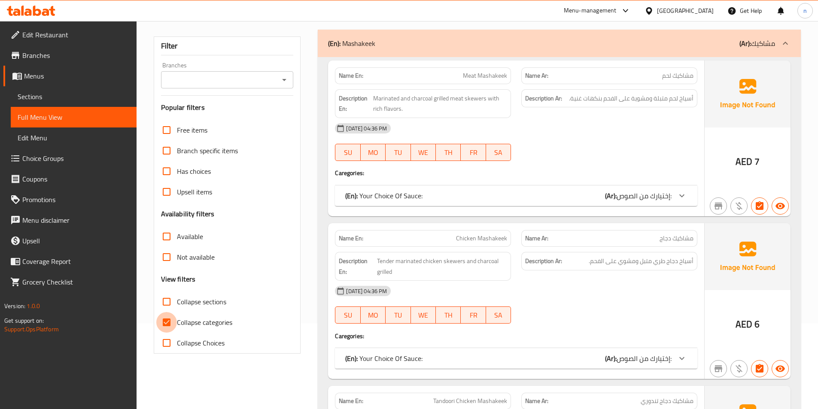
click at [168, 321] on input "Collapse categories" at bounding box center [166, 322] width 21 height 21
checkbox input "false"
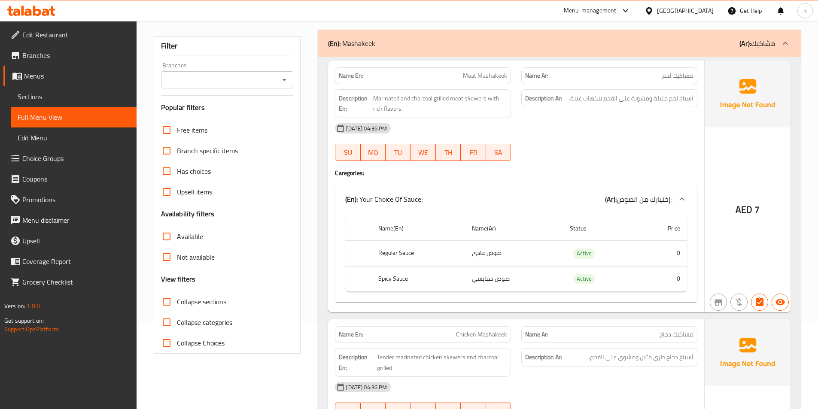
click at [45, 164] on span "Choice Groups" at bounding box center [75, 158] width 107 height 10
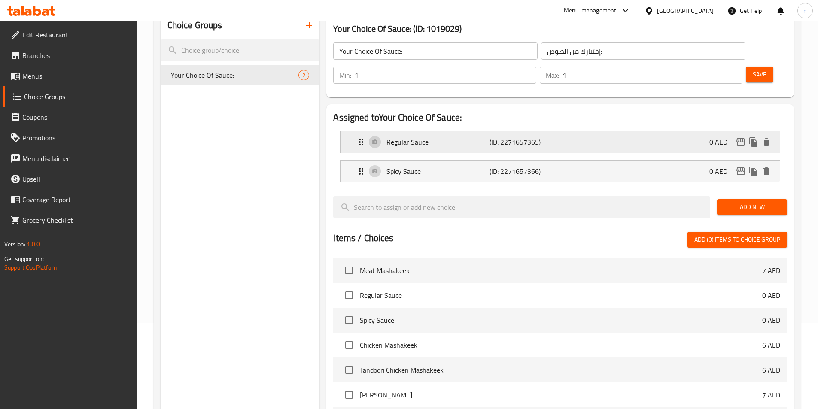
click at [442, 137] on p "Regular Sauce" at bounding box center [437, 142] width 103 height 10
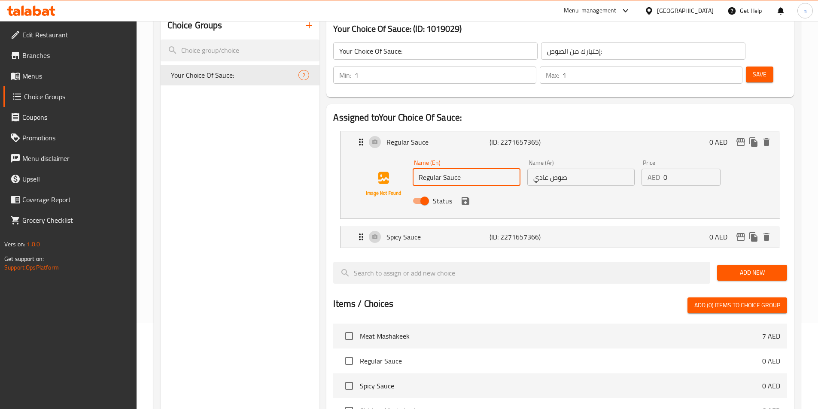
click at [432, 169] on input "Regular Sauce" at bounding box center [466, 177] width 107 height 17
paste input "normal"
click at [463, 196] on icon "save" at bounding box center [465, 201] width 10 height 10
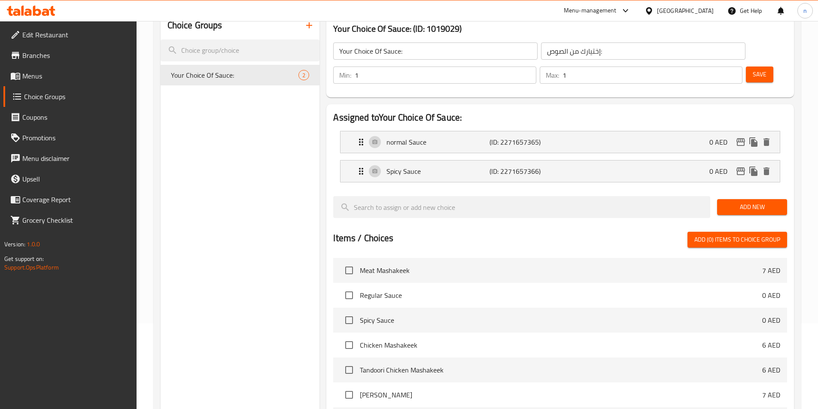
type input "normal Sauce"
click at [753, 69] on span "Save" at bounding box center [760, 74] width 14 height 11
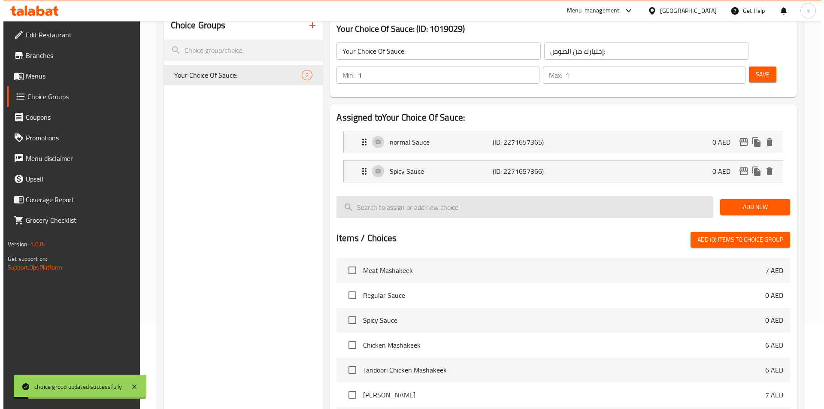
scroll to position [247, 0]
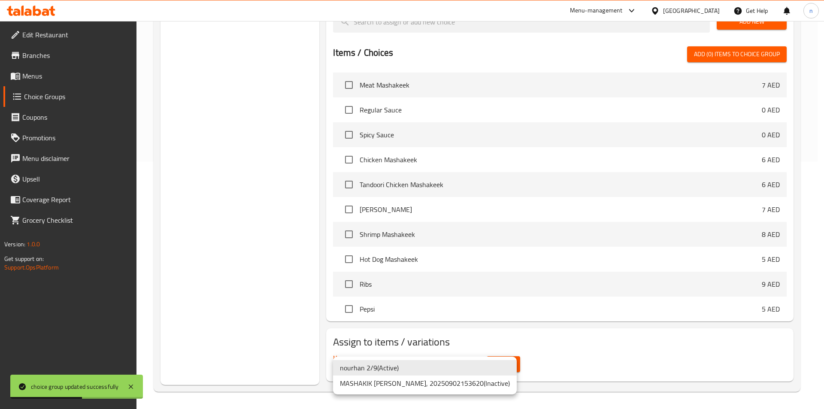
click at [516, 361] on div at bounding box center [412, 204] width 824 height 409
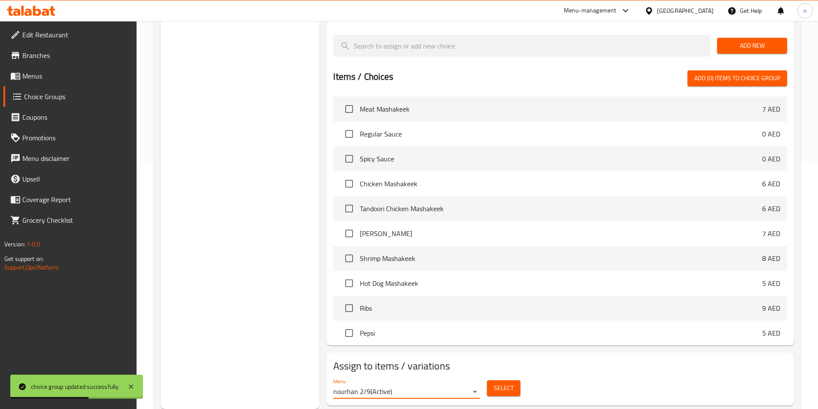
click at [508, 383] on span "Select" at bounding box center [504, 388] width 20 height 11
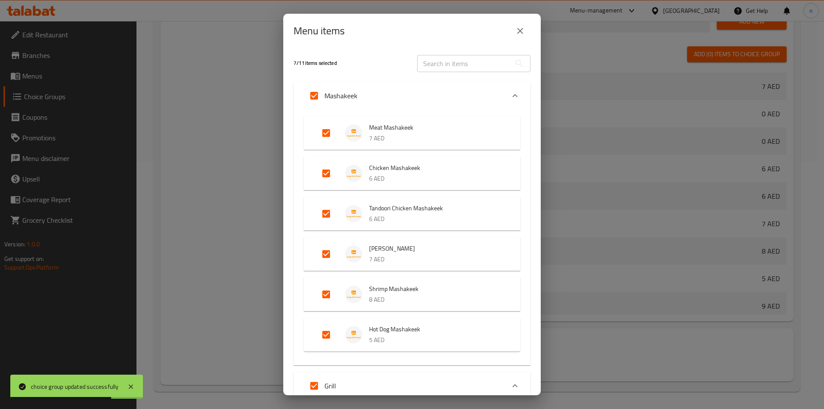
click at [317, 90] on input "Expand" at bounding box center [314, 95] width 21 height 21
checkbox input "false"
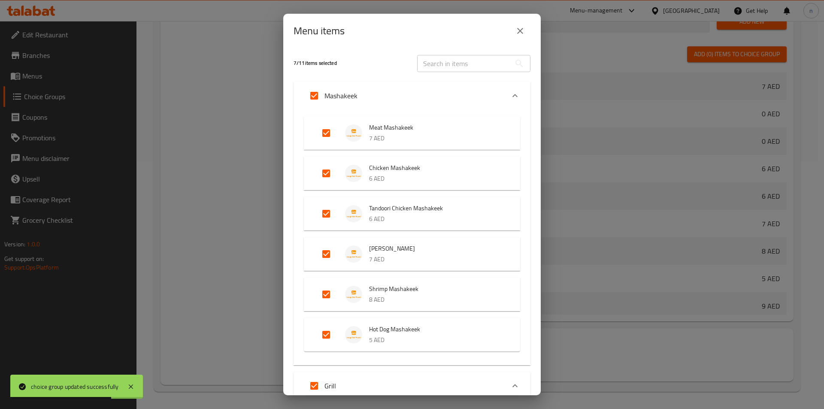
checkbox input "false"
click at [318, 94] on input "Expand" at bounding box center [314, 95] width 21 height 21
checkbox input "true"
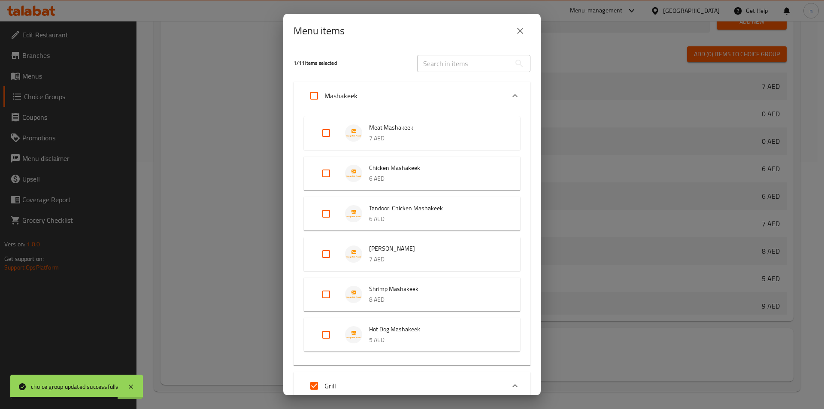
checkbox input "true"
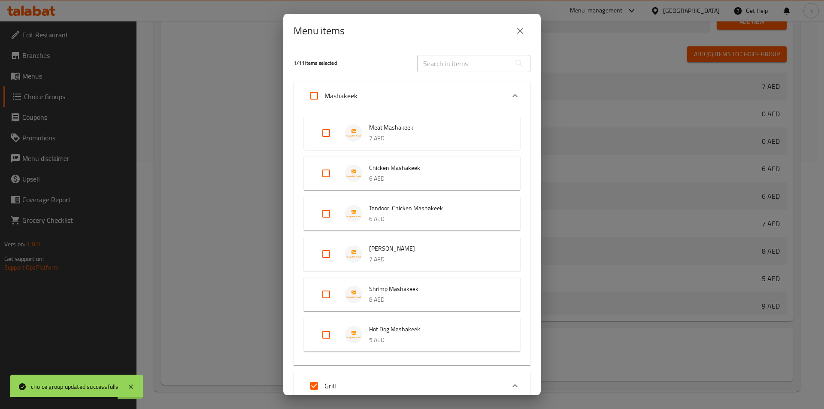
checkbox input "true"
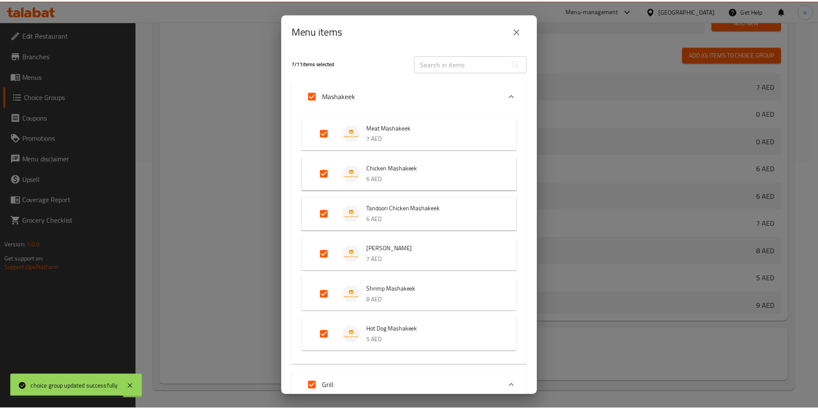
scroll to position [149, 0]
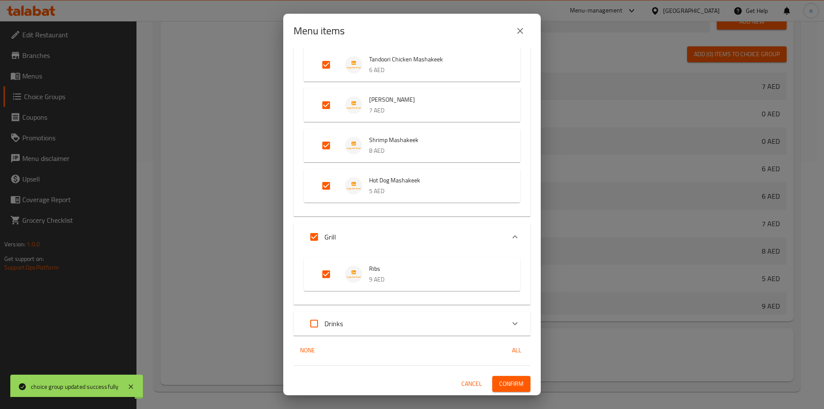
click at [315, 240] on input "Expand" at bounding box center [314, 237] width 21 height 21
checkbox input "false"
drag, startPoint x: 313, startPoint y: 237, endPoint x: 329, endPoint y: 258, distance: 25.4
click at [313, 237] on input "Expand" at bounding box center [314, 237] width 21 height 21
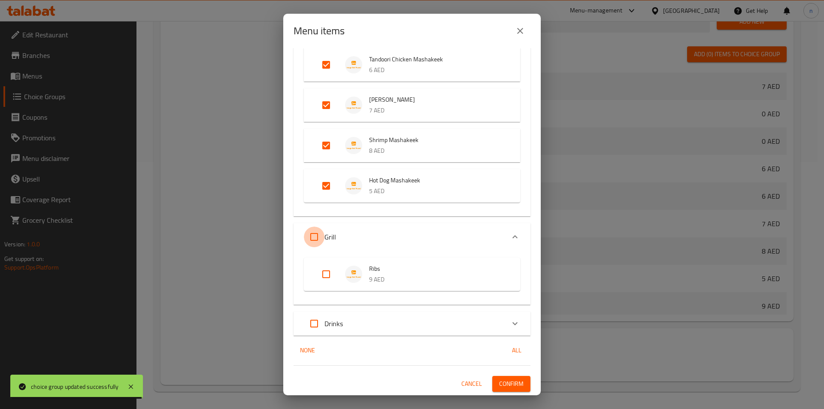
checkbox input "true"
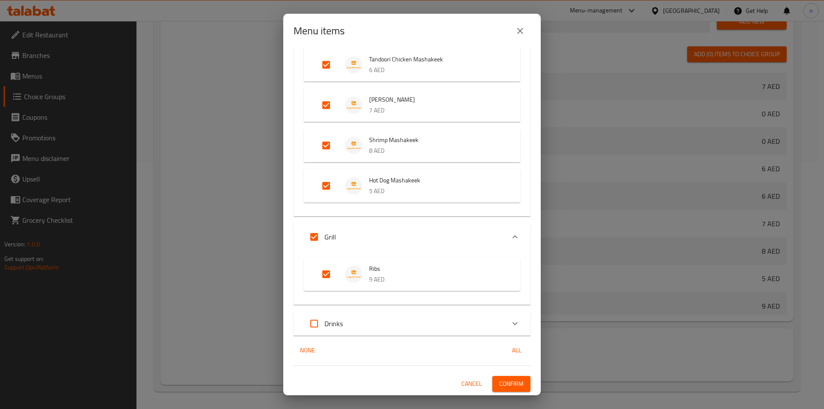
click at [503, 373] on div "7 / 11 items selected ​ Mashakeek Meat Mashakeek 7 AED Chicken Mashakeek 6 AED …" at bounding box center [412, 221] width 258 height 347
click at [502, 383] on span "Confirm" at bounding box center [511, 384] width 24 height 11
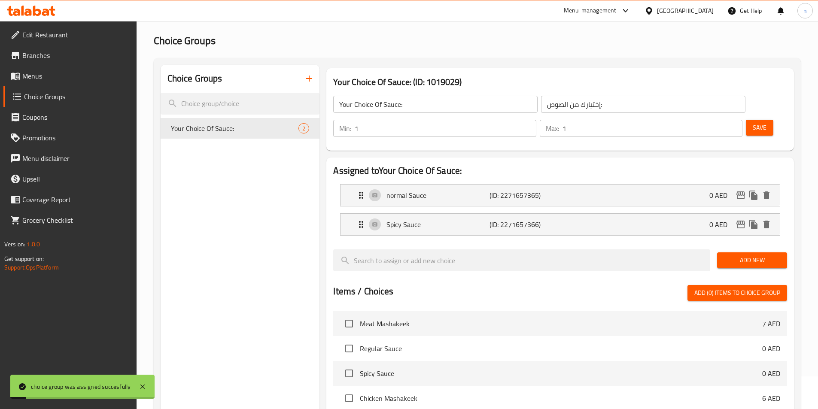
scroll to position [0, 0]
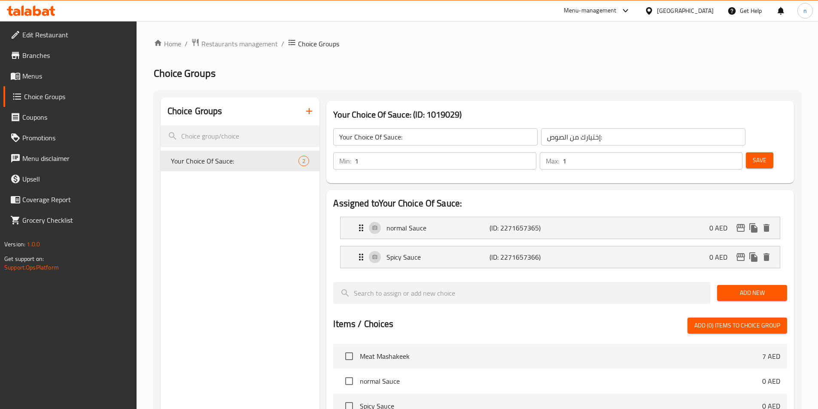
click at [61, 68] on link "Menus" at bounding box center [69, 76] width 133 height 21
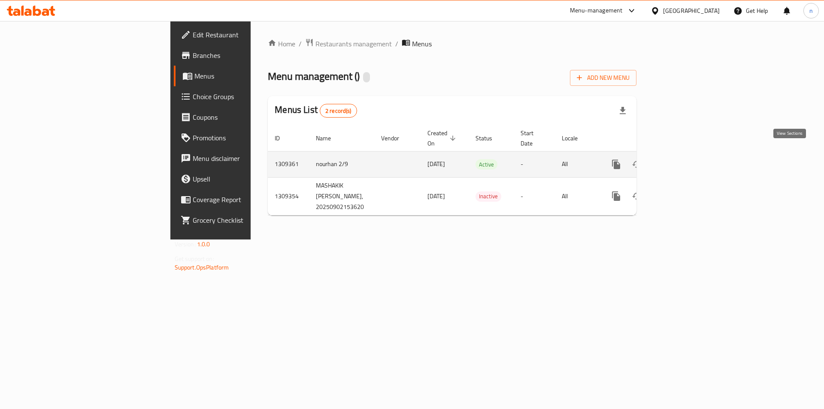
click at [682, 161] on icon "enhanced table" at bounding box center [678, 165] width 8 height 8
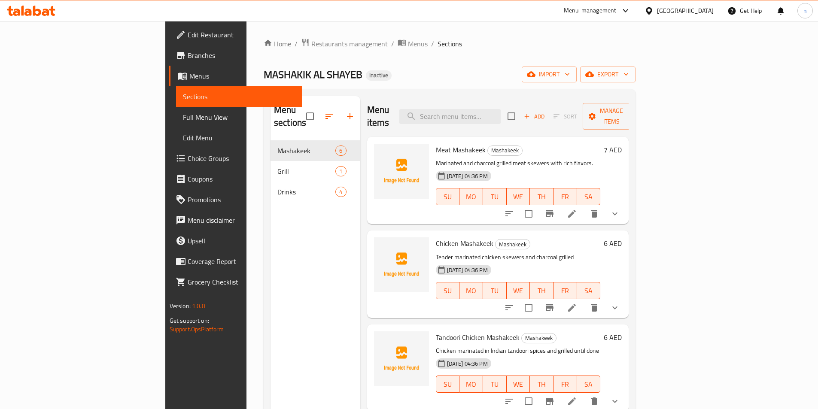
click at [183, 117] on span "Full Menu View" at bounding box center [239, 117] width 112 height 10
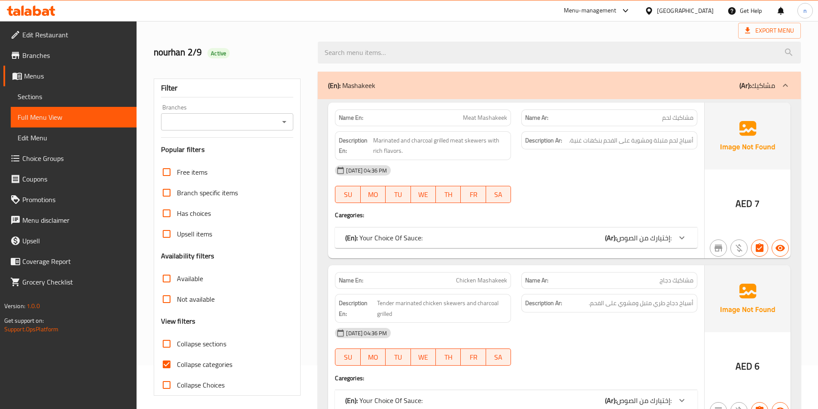
scroll to position [86, 0]
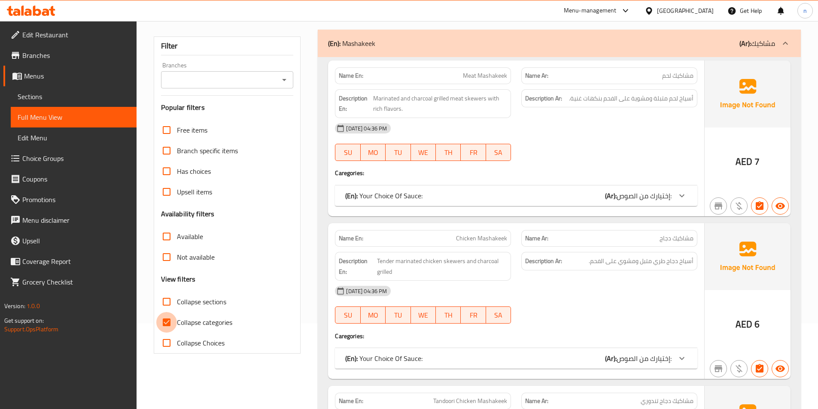
click at [162, 322] on input "Collapse categories" at bounding box center [166, 322] width 21 height 21
checkbox input "false"
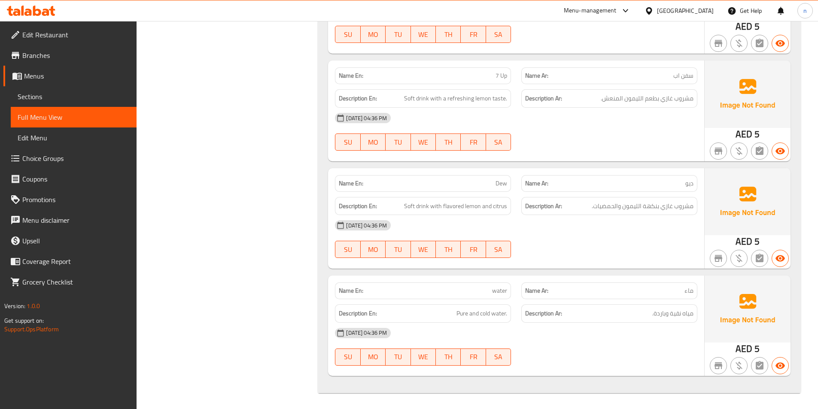
scroll to position [2093, 0]
copy span "ديو"
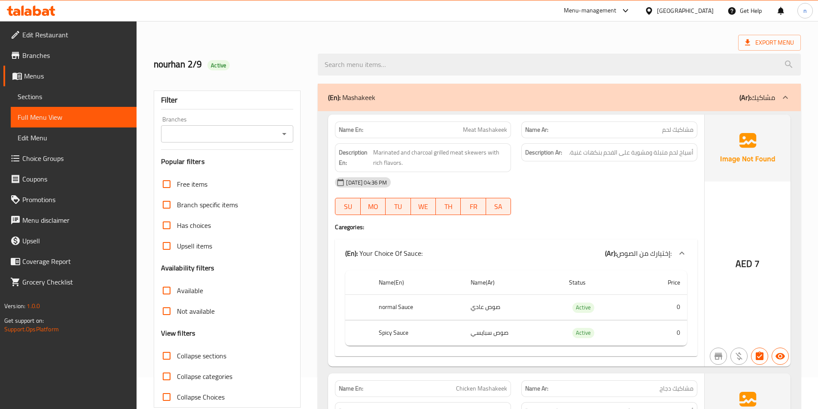
scroll to position [0, 0]
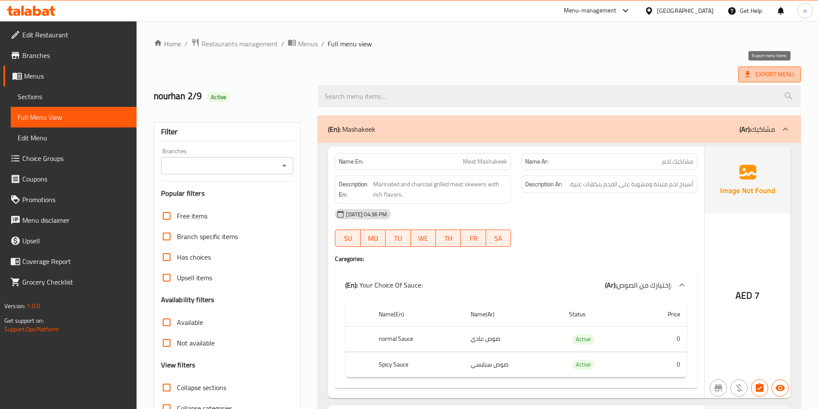
click at [762, 77] on span "Export Menu" at bounding box center [769, 74] width 49 height 11
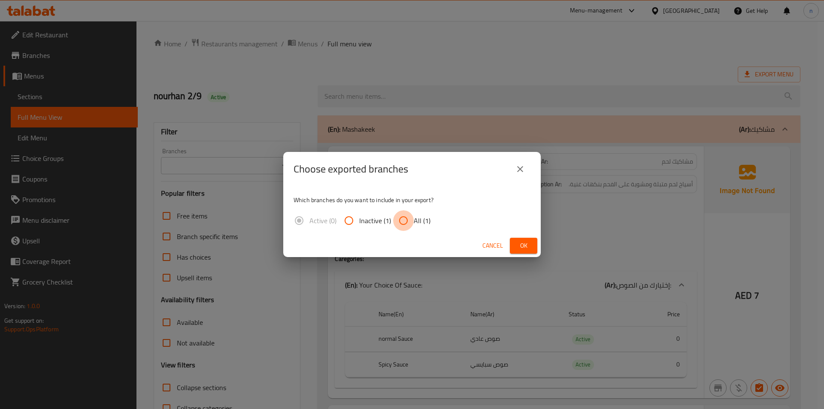
click at [402, 223] on input "All (1)" at bounding box center [403, 220] width 21 height 21
radio input "true"
click at [515, 246] on button "Ok" at bounding box center [523, 246] width 27 height 16
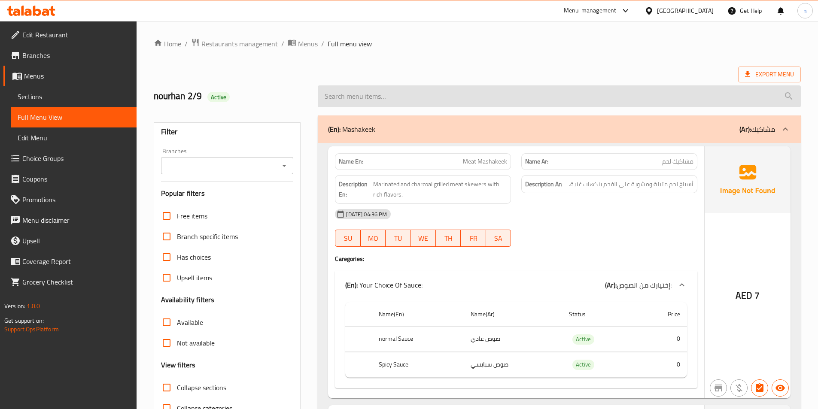
click at [553, 87] on input "search" at bounding box center [559, 96] width 483 height 22
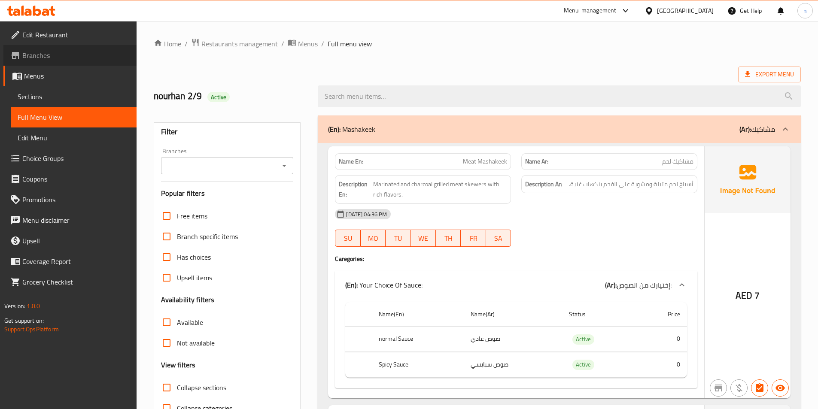
click at [68, 59] on span "Branches" at bounding box center [75, 55] width 107 height 10
